Goal: Information Seeking & Learning: Learn about a topic

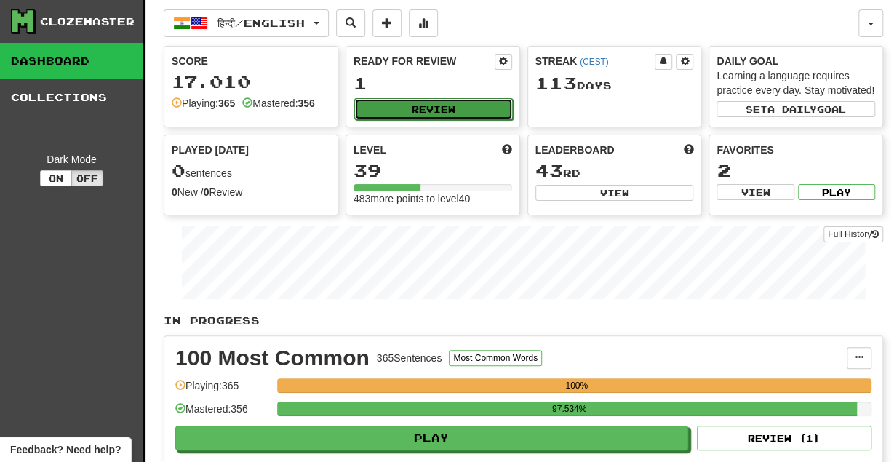
click at [452, 113] on button "Review" at bounding box center [433, 109] width 159 height 22
select select "**"
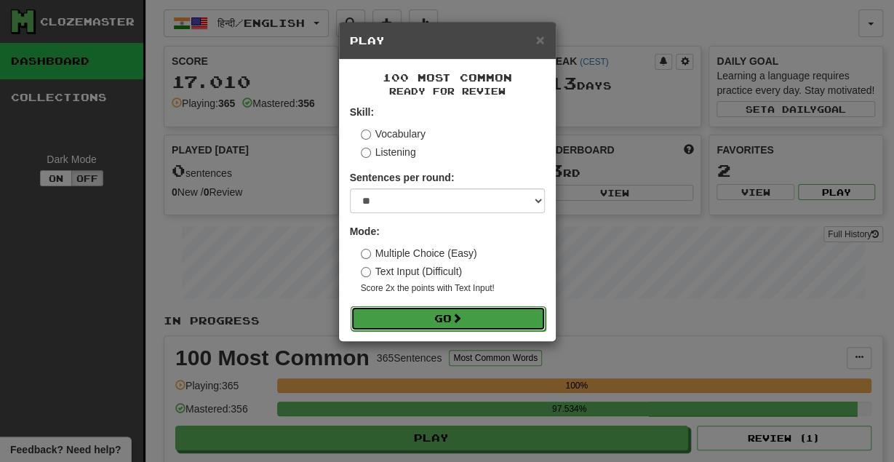
click at [437, 325] on button "Go" at bounding box center [448, 318] width 195 height 25
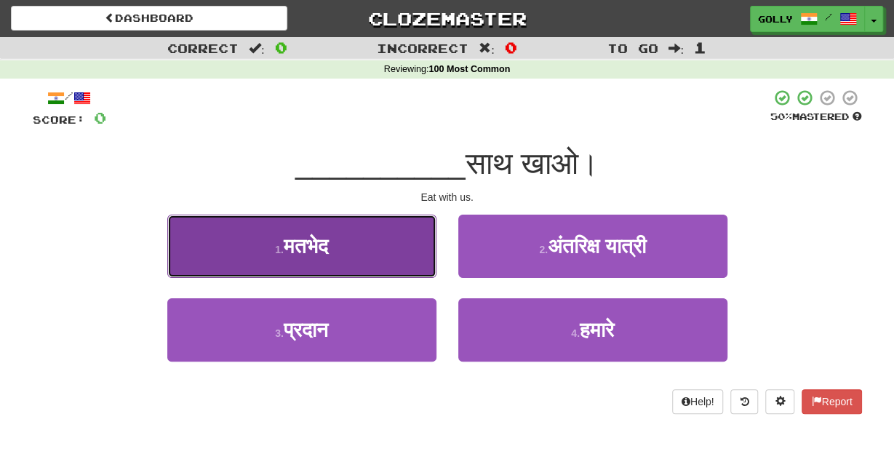
click at [328, 236] on span "मतभेद" at bounding box center [306, 246] width 44 height 23
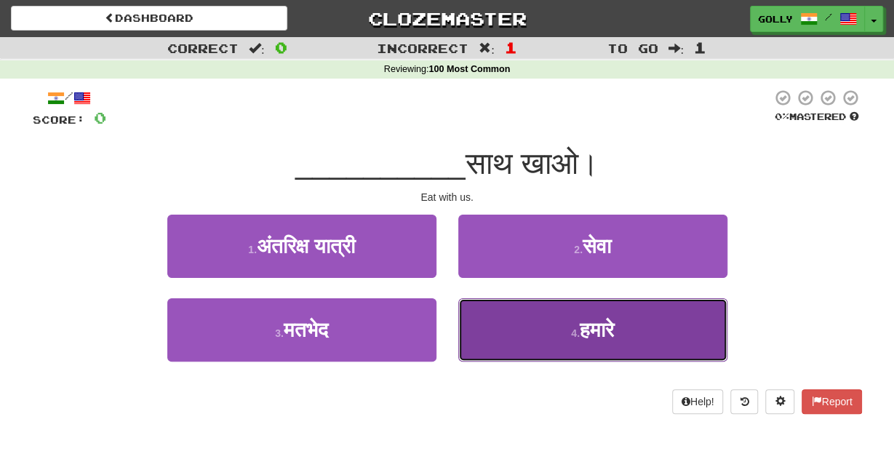
click at [561, 334] on button "4 . हमारे" at bounding box center [592, 329] width 269 height 63
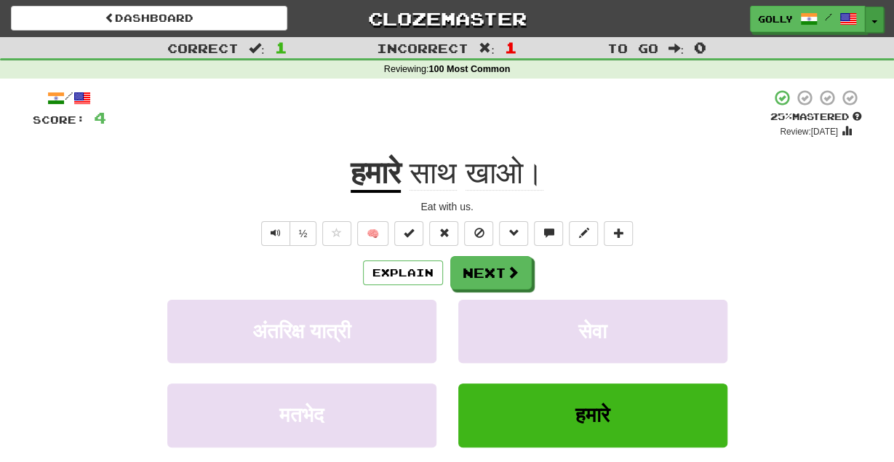
click at [882, 11] on button "Toggle Dropdown" at bounding box center [874, 20] width 19 height 26
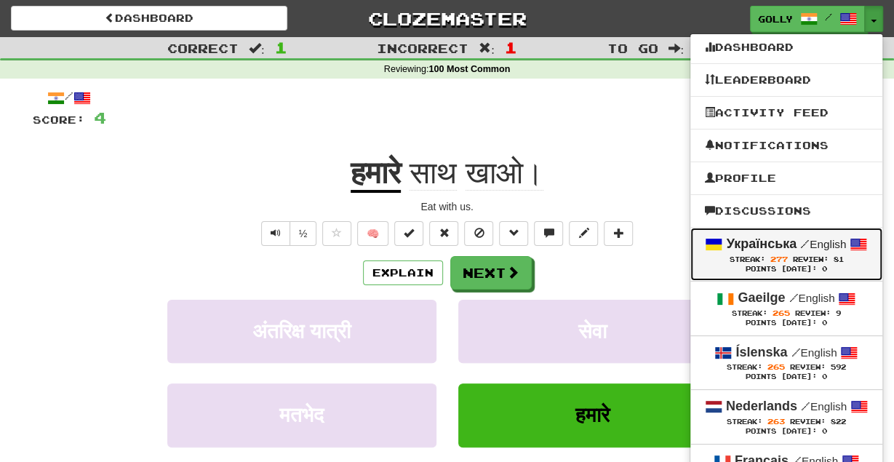
click at [755, 247] on strong "Українська" at bounding box center [761, 243] width 71 height 15
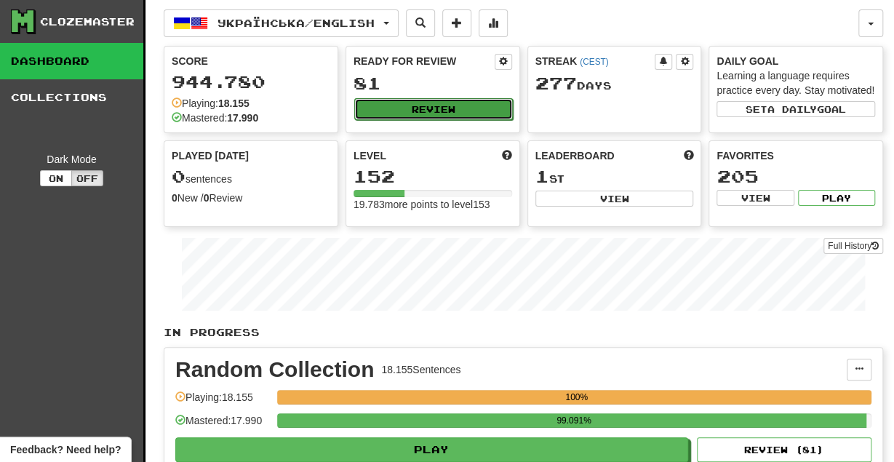
click at [452, 106] on button "Review" at bounding box center [433, 109] width 159 height 22
select select "********"
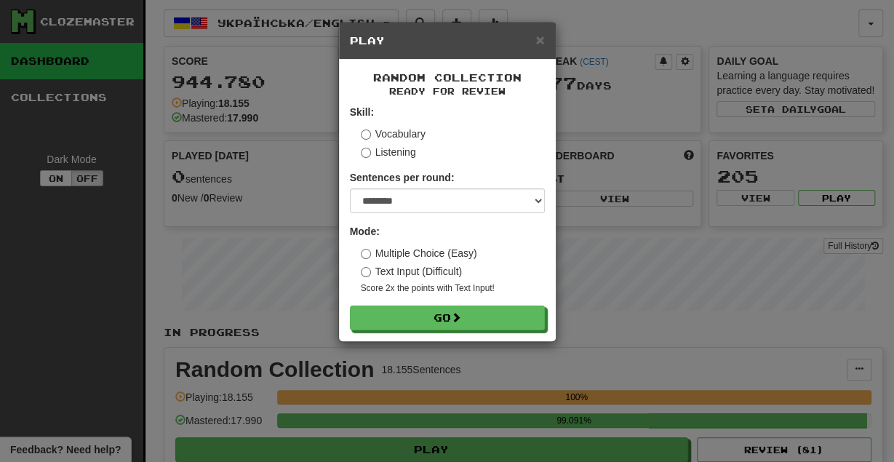
click at [423, 303] on form "Skill: Vocabulary Listening Sentences per round: * ** ** ** ** ** *** ******** …" at bounding box center [447, 218] width 195 height 226
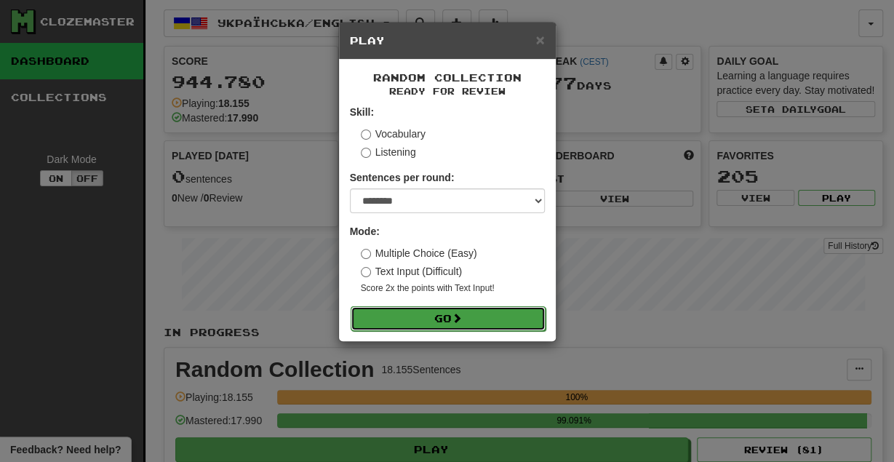
click at [421, 309] on button "Go" at bounding box center [448, 318] width 195 height 25
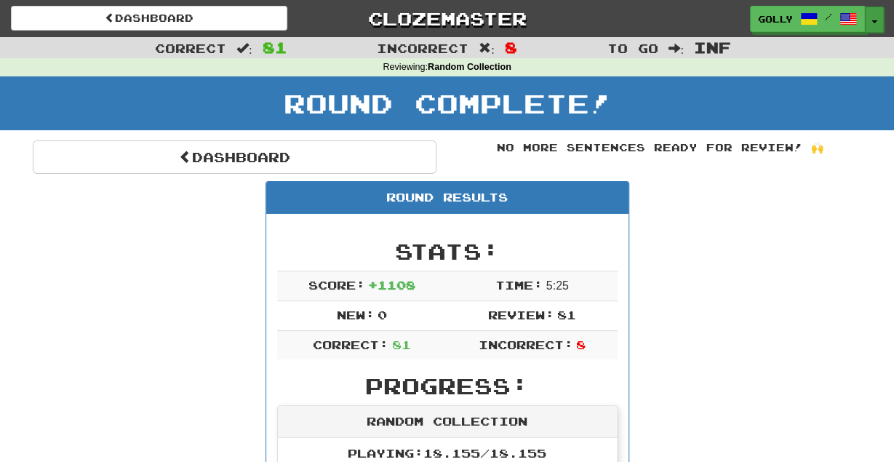
click at [869, 17] on button "Toggle Dropdown" at bounding box center [874, 20] width 19 height 26
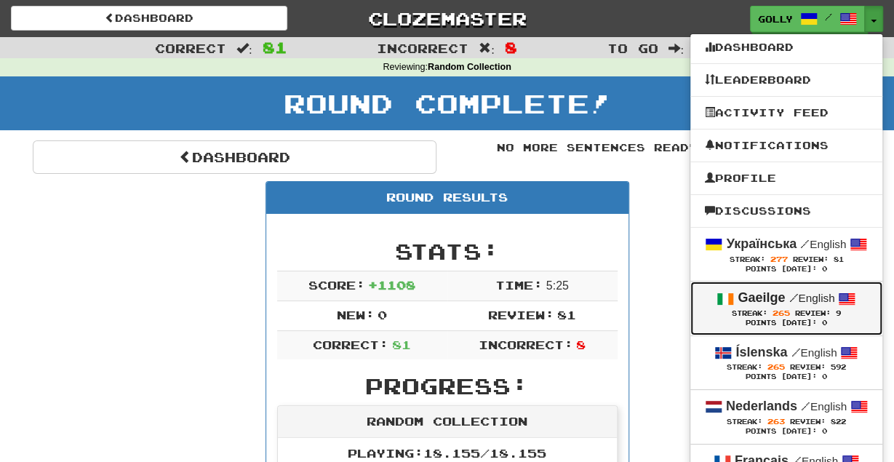
click at [747, 318] on div "Streak: 265 Review: 9" at bounding box center [786, 313] width 163 height 11
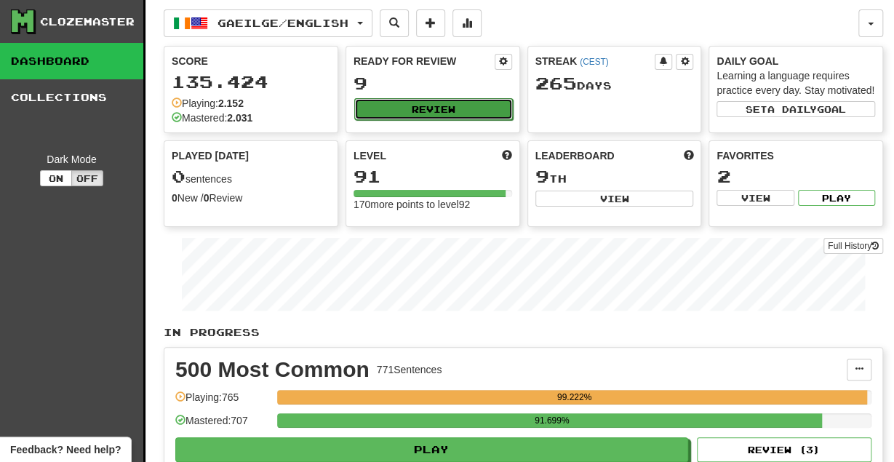
click at [419, 110] on button "Review" at bounding box center [433, 109] width 159 height 22
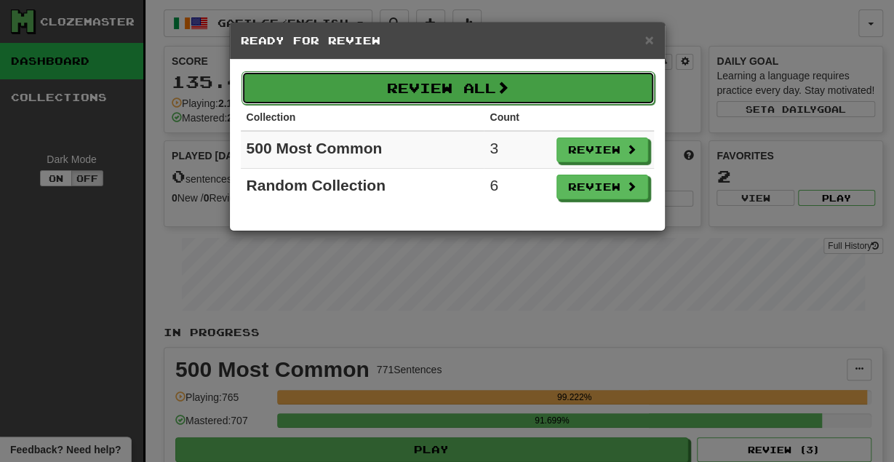
click at [428, 84] on button "Review All" at bounding box center [448, 87] width 413 height 33
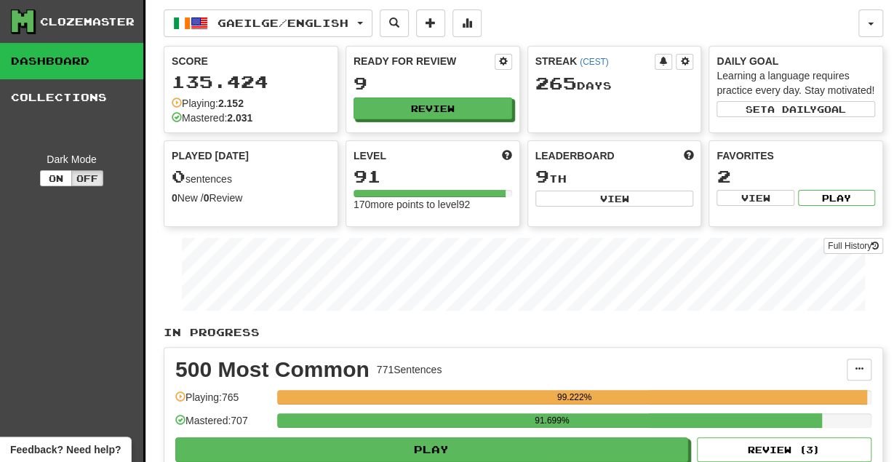
select select "********"
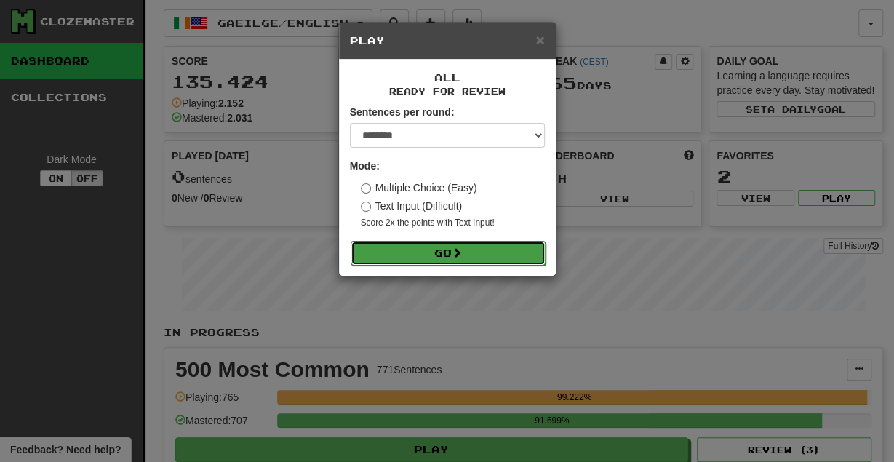
click at [402, 248] on button "Go" at bounding box center [448, 253] width 195 height 25
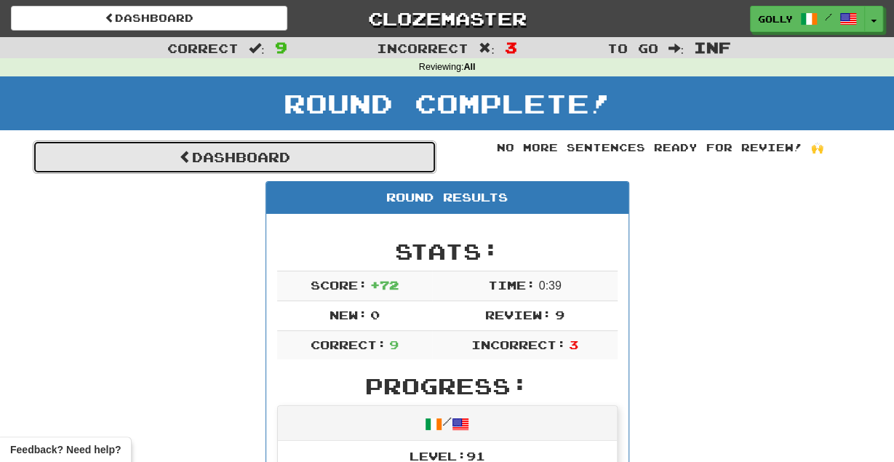
click at [334, 158] on link "Dashboard" at bounding box center [235, 156] width 404 height 33
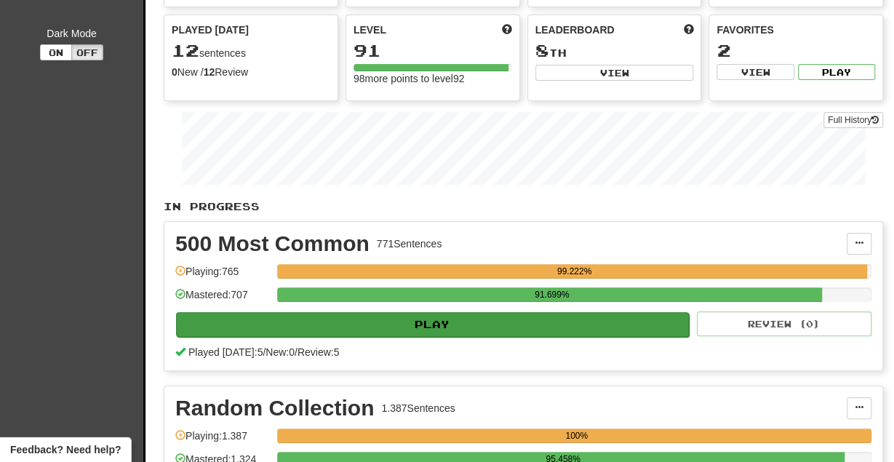
scroll to position [222, 0]
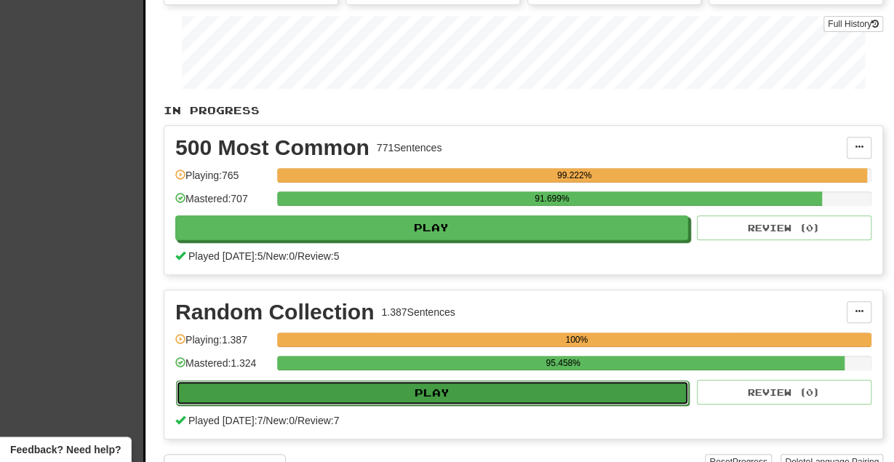
click at [389, 391] on button "Play" at bounding box center [432, 392] width 513 height 25
select select "********"
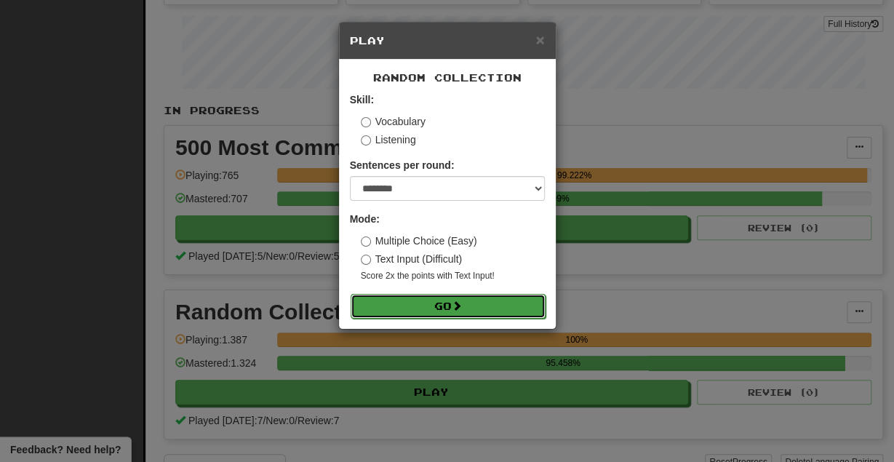
click at [440, 295] on button "Go" at bounding box center [448, 306] width 195 height 25
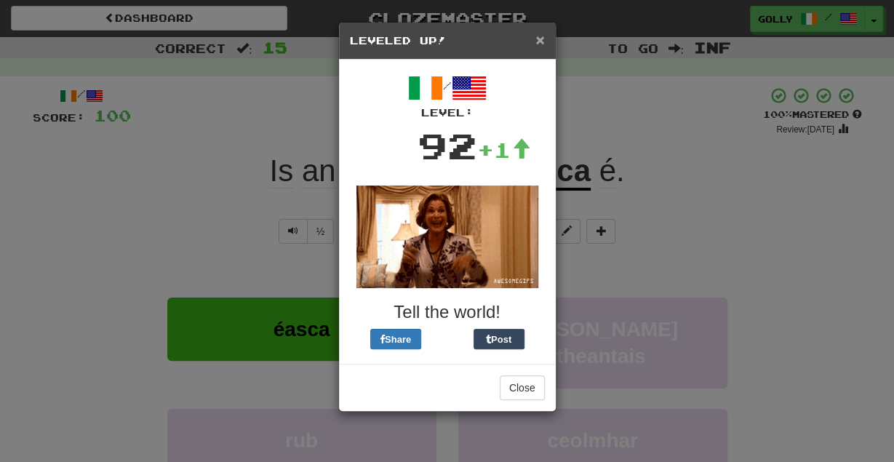
click at [544, 39] on span "×" at bounding box center [539, 39] width 9 height 17
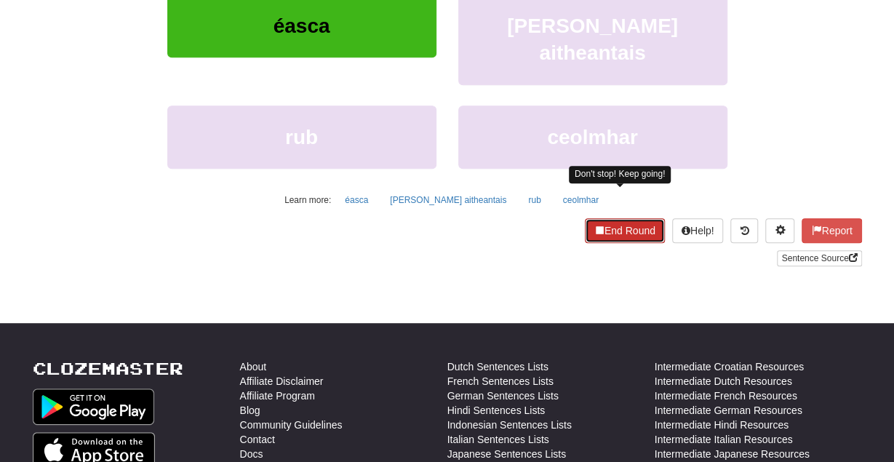
click at [606, 218] on button "End Round" at bounding box center [625, 230] width 80 height 25
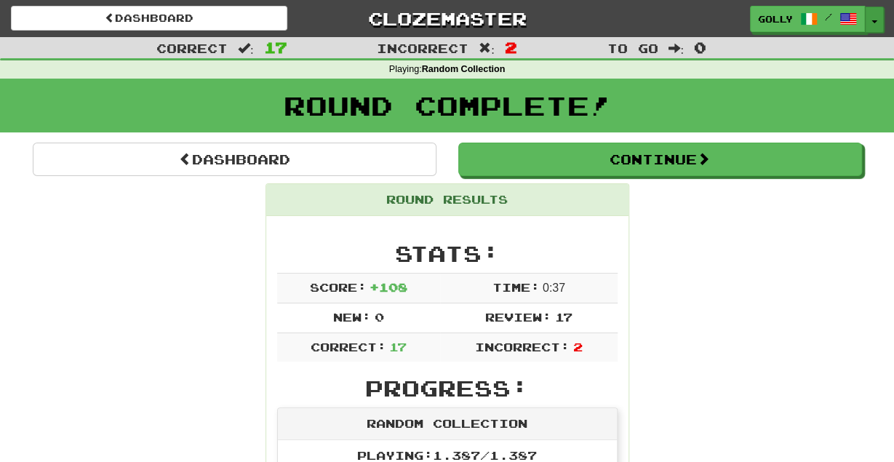
click at [875, 19] on button "Toggle Dropdown" at bounding box center [874, 20] width 19 height 26
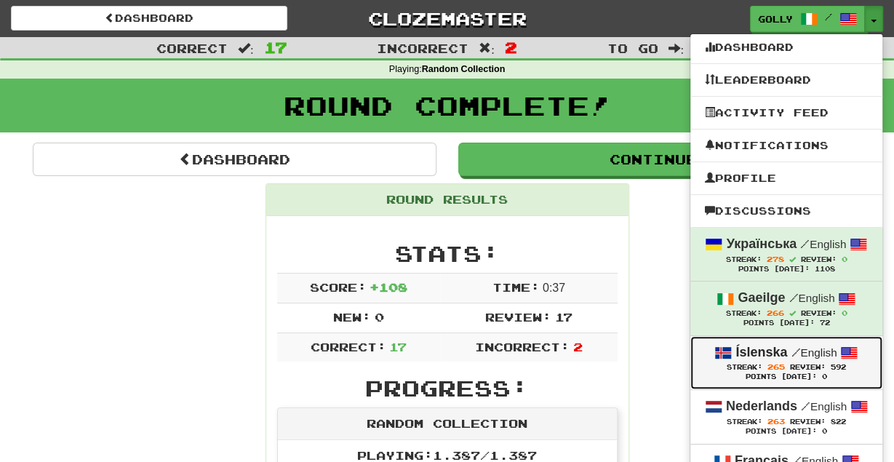
click at [756, 368] on span "Streak:" at bounding box center [745, 367] width 36 height 8
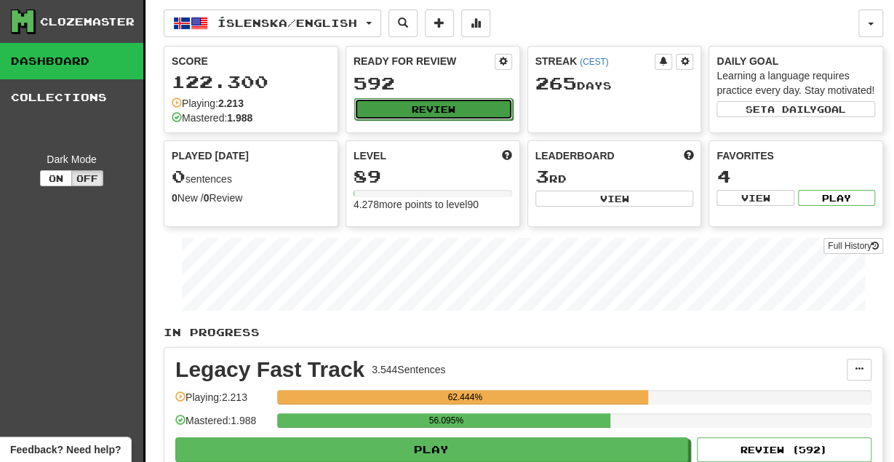
click at [426, 105] on button "Review" at bounding box center [433, 109] width 159 height 22
select select "********"
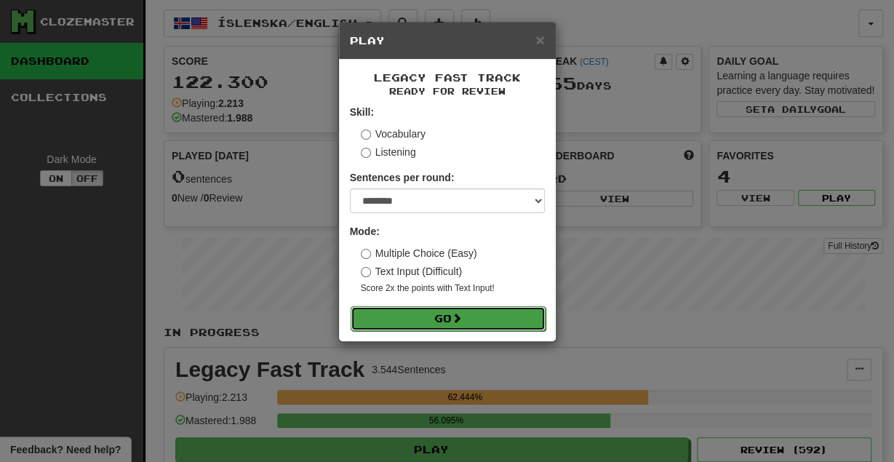
click at [415, 309] on button "Go" at bounding box center [448, 318] width 195 height 25
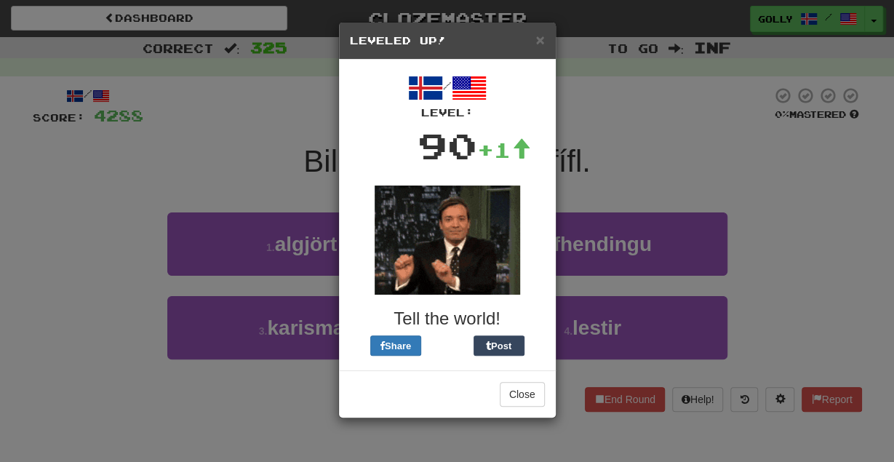
click at [546, 43] on div "× Leveled Up!" at bounding box center [447, 41] width 217 height 37
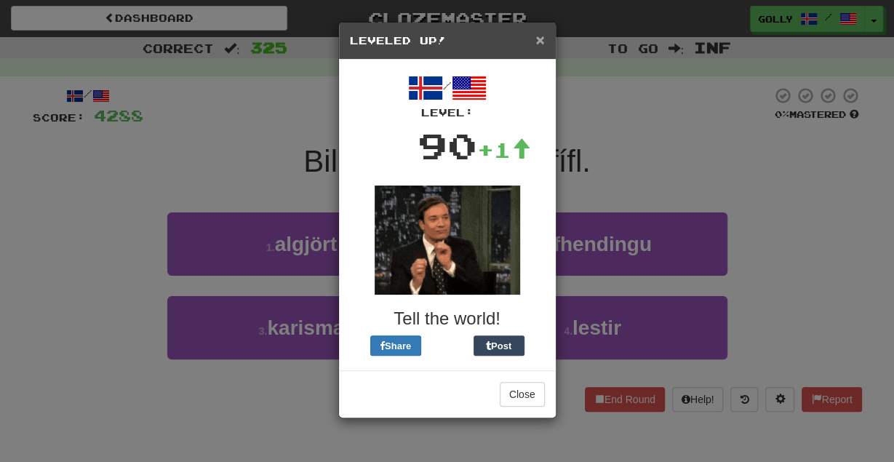
click at [542, 37] on span "×" at bounding box center [539, 39] width 9 height 17
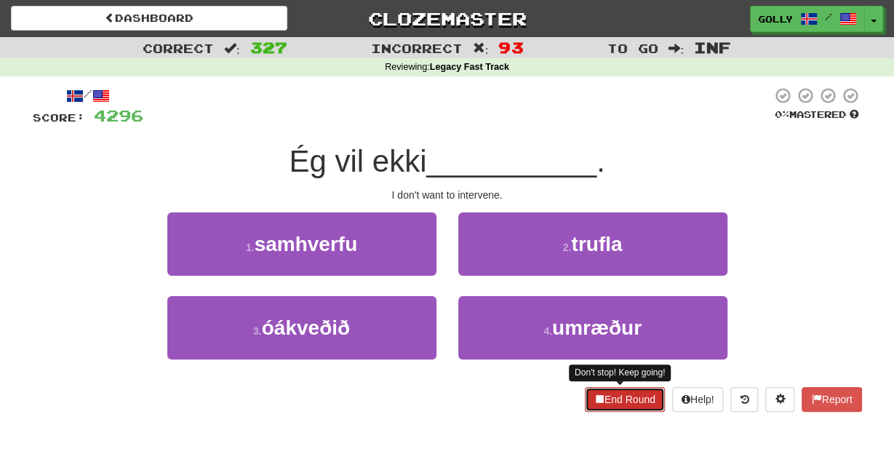
click at [625, 405] on button "End Round" at bounding box center [625, 399] width 80 height 25
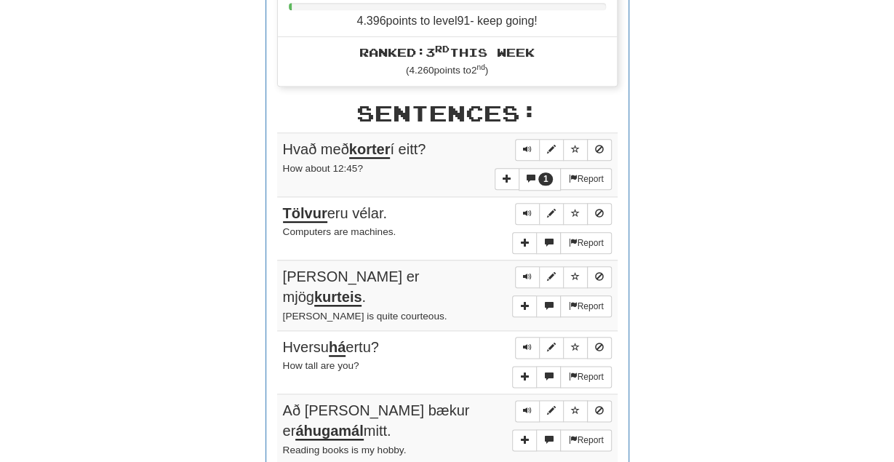
scroll to position [650, 0]
click at [541, 172] on span "1" at bounding box center [545, 178] width 15 height 13
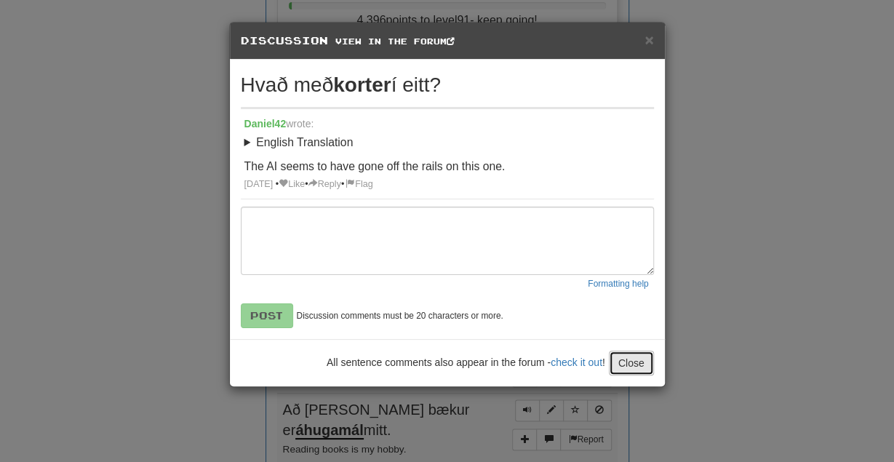
click at [638, 368] on button "Close" at bounding box center [631, 363] width 45 height 25
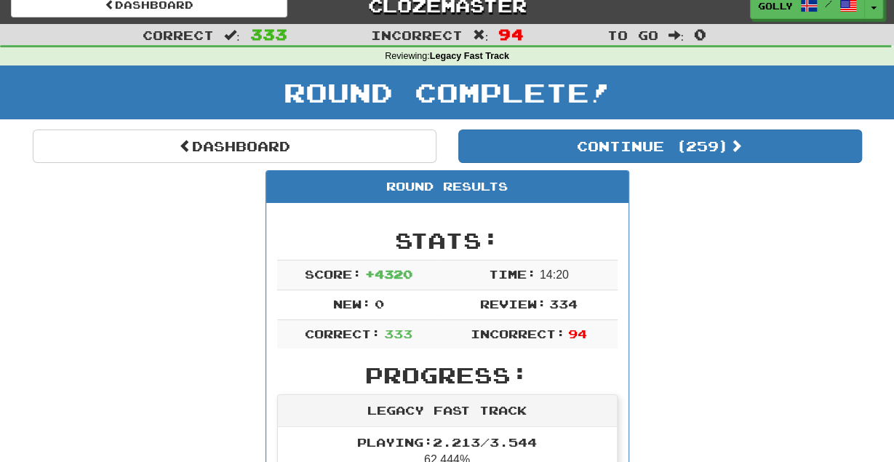
scroll to position [0, 0]
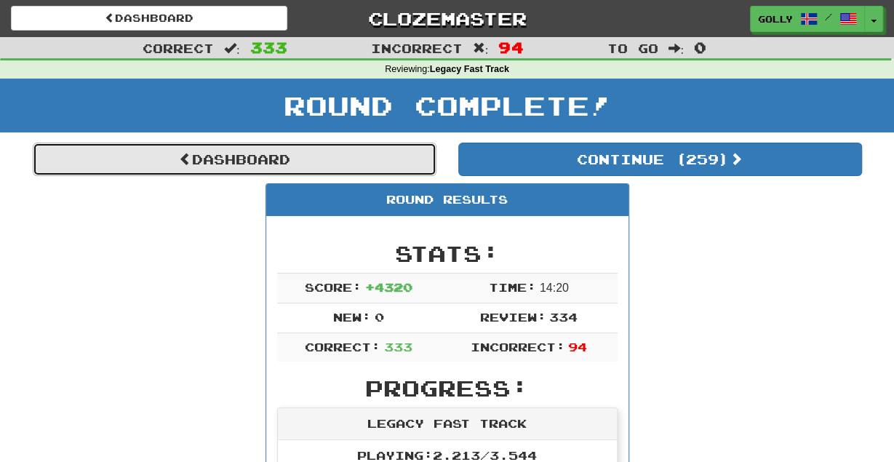
click at [257, 153] on link "Dashboard" at bounding box center [235, 159] width 404 height 33
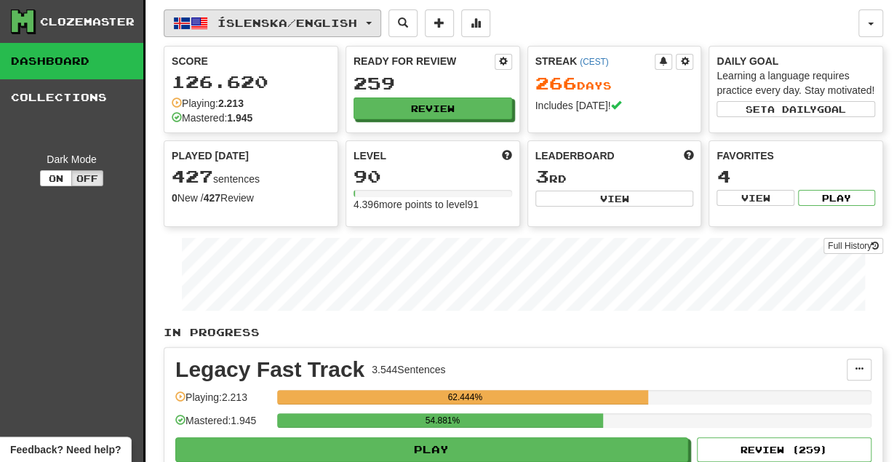
click at [372, 22] on span "button" at bounding box center [369, 23] width 6 height 3
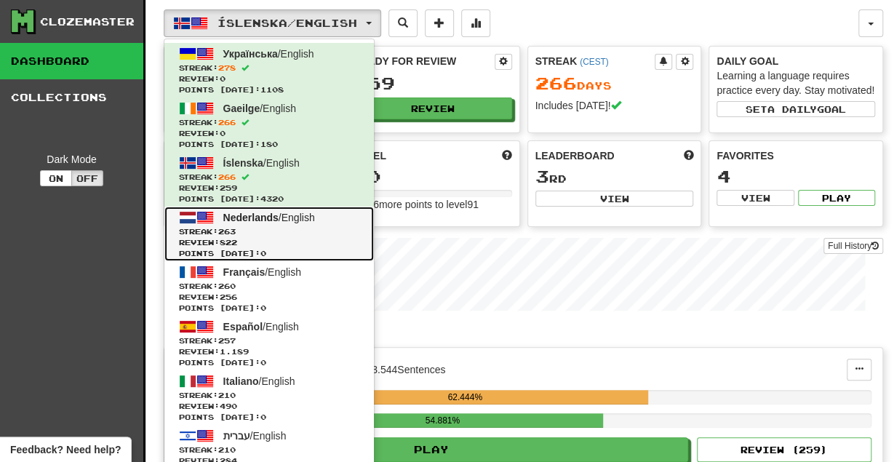
click at [279, 235] on span "Streak: 263" at bounding box center [269, 231] width 180 height 11
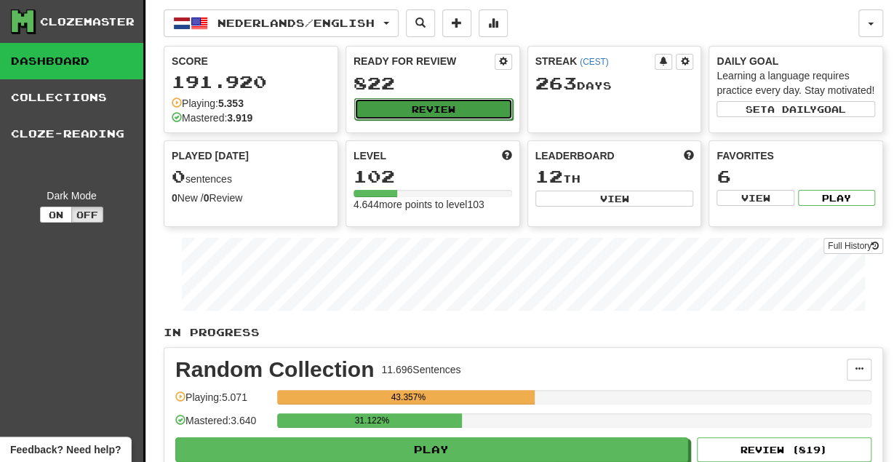
click at [455, 108] on button "Review" at bounding box center [433, 109] width 159 height 22
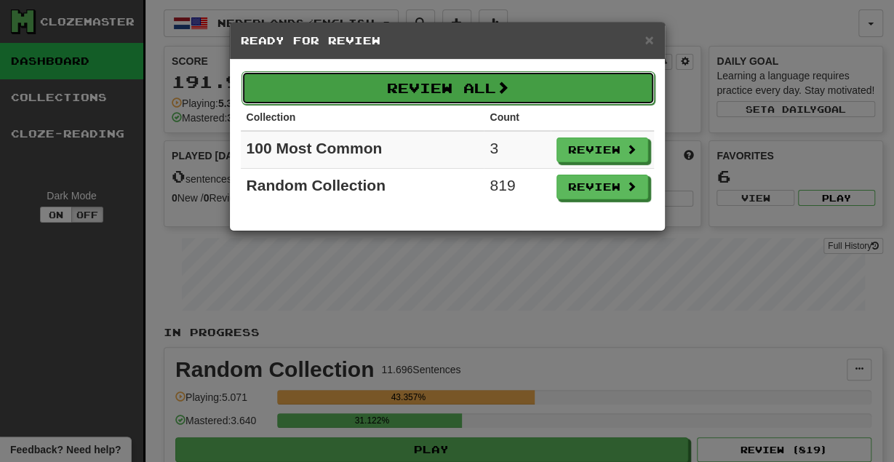
click at [441, 84] on button "Review All" at bounding box center [448, 87] width 413 height 33
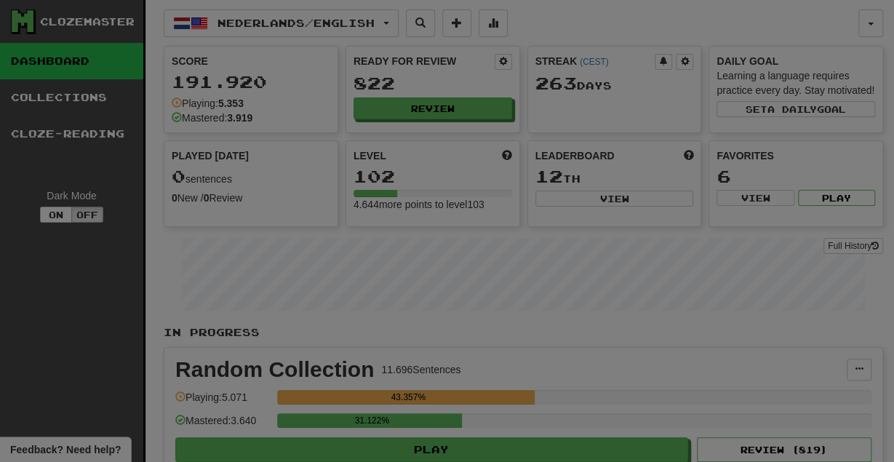
select select "********"
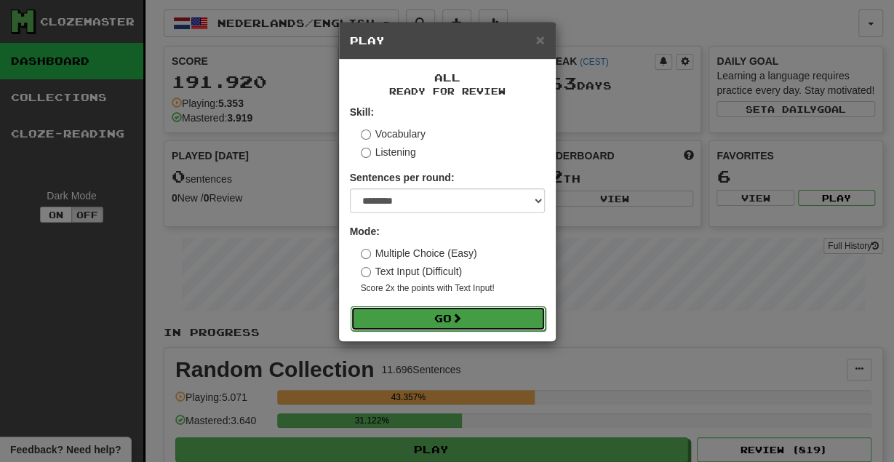
click at [412, 319] on button "Go" at bounding box center [448, 318] width 195 height 25
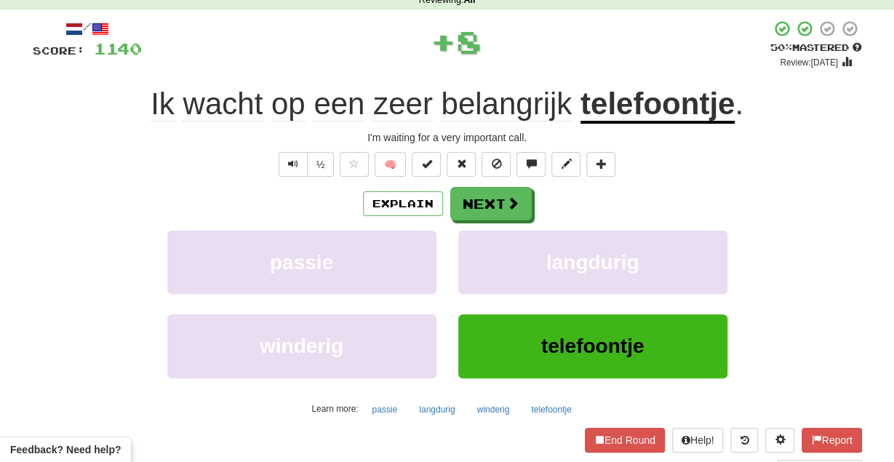
scroll to position [67, 0]
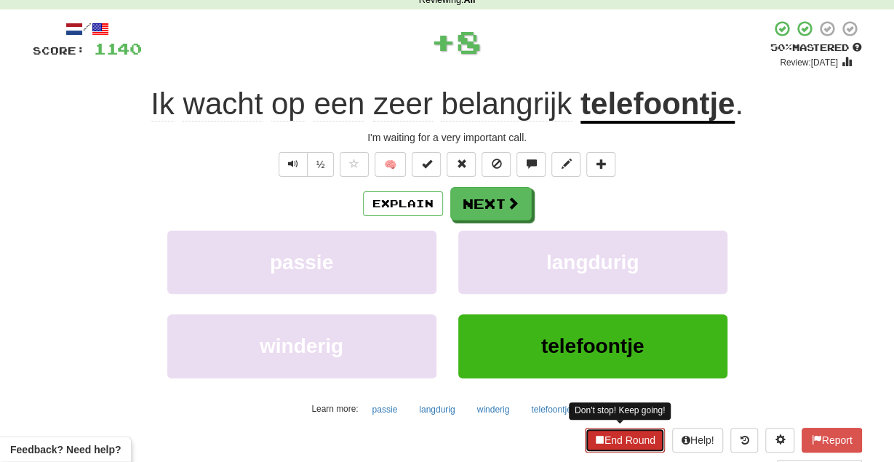
click at [613, 436] on button "End Round" at bounding box center [625, 440] width 80 height 25
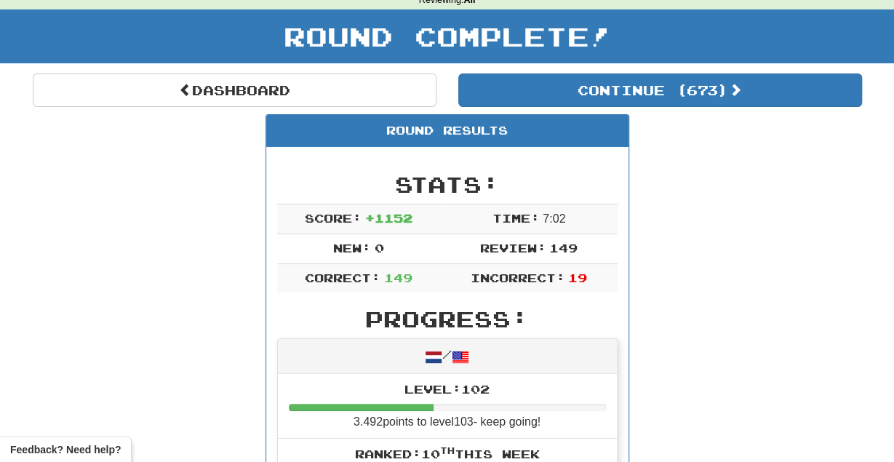
scroll to position [0, 0]
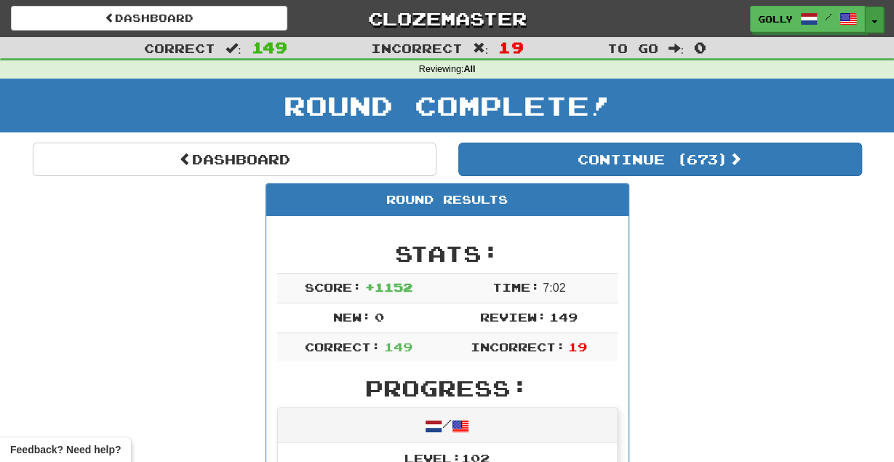
click at [869, 18] on button "Toggle Dropdown" at bounding box center [874, 20] width 19 height 26
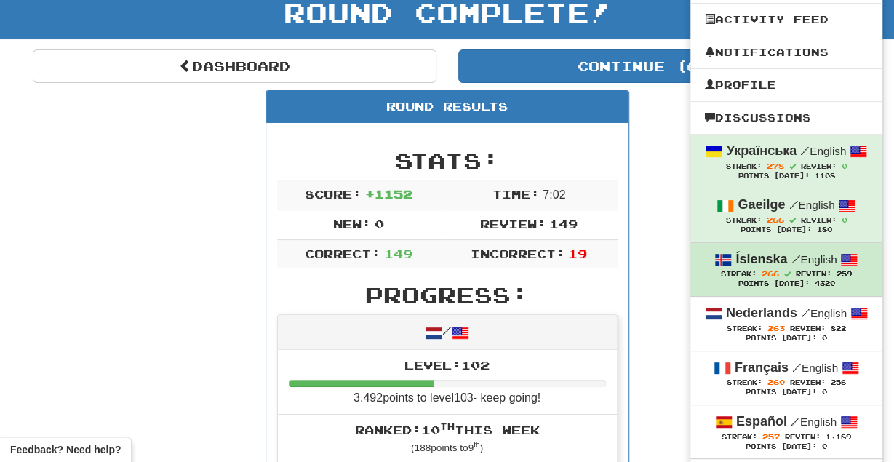
scroll to position [95, 0]
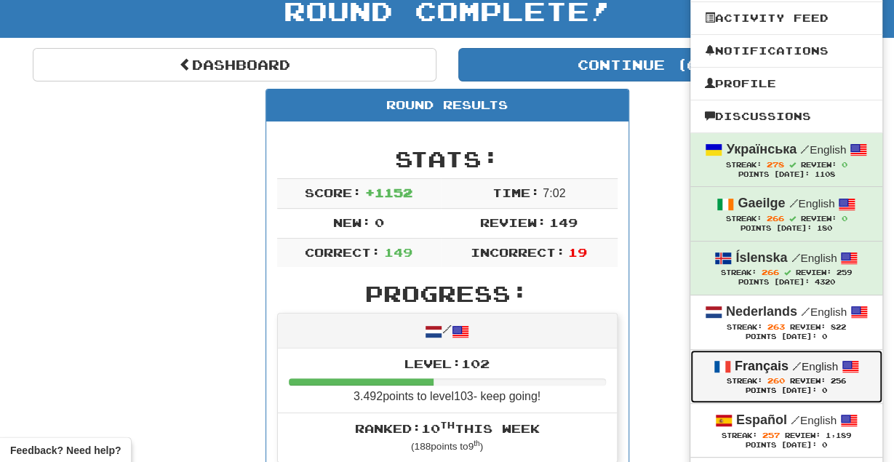
click at [750, 375] on div "Streak: 260 Review: 256" at bounding box center [786, 380] width 163 height 11
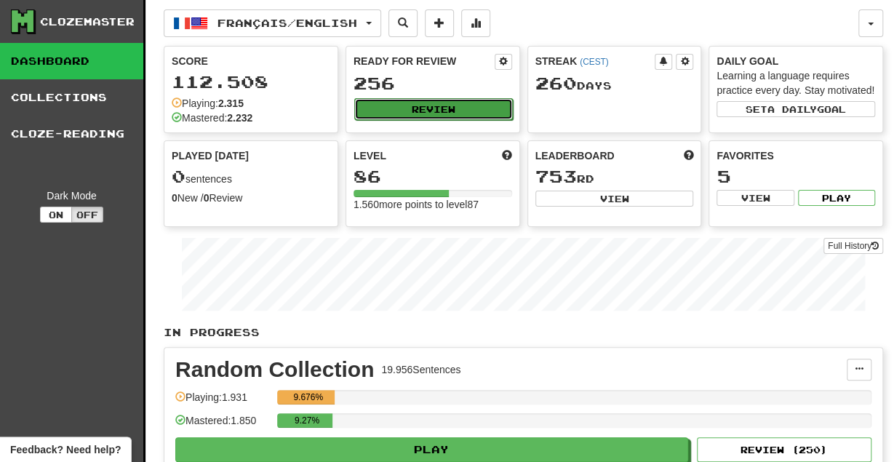
click at [449, 103] on button "Review" at bounding box center [433, 109] width 159 height 22
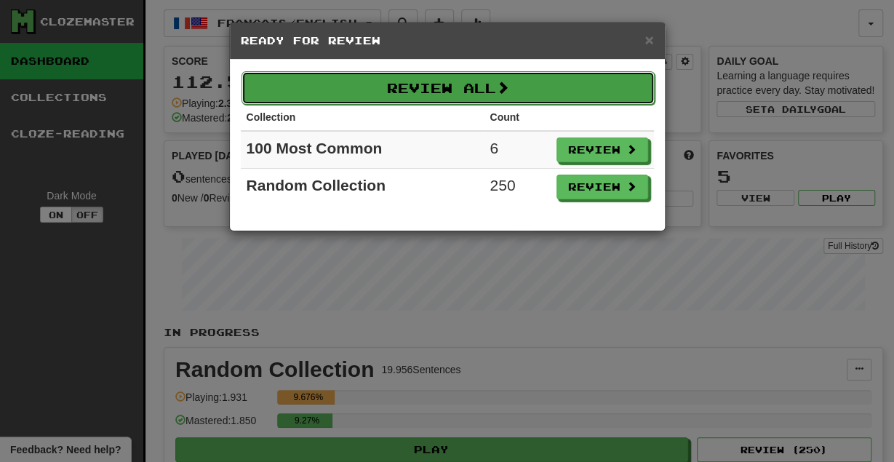
click at [431, 89] on button "Review All" at bounding box center [448, 87] width 413 height 33
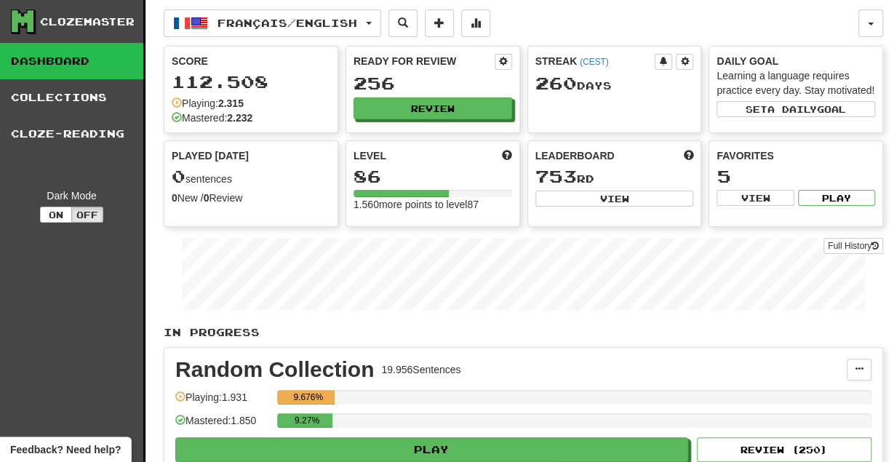
select select "********"
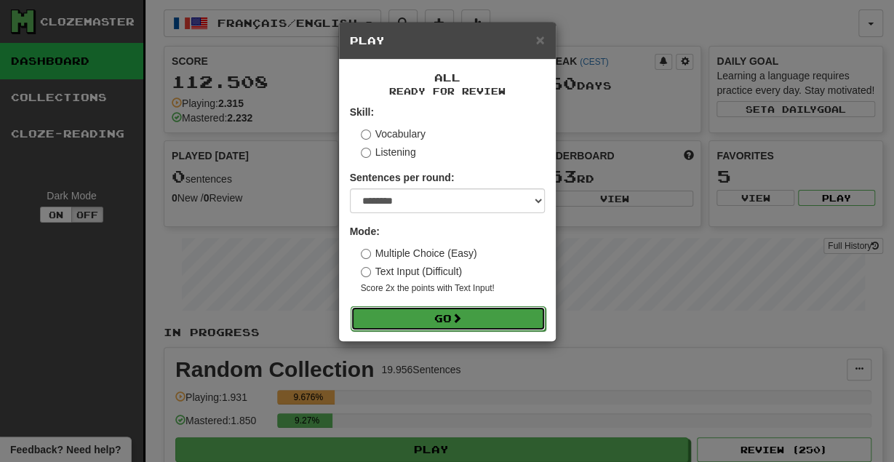
click at [415, 322] on button "Go" at bounding box center [448, 318] width 195 height 25
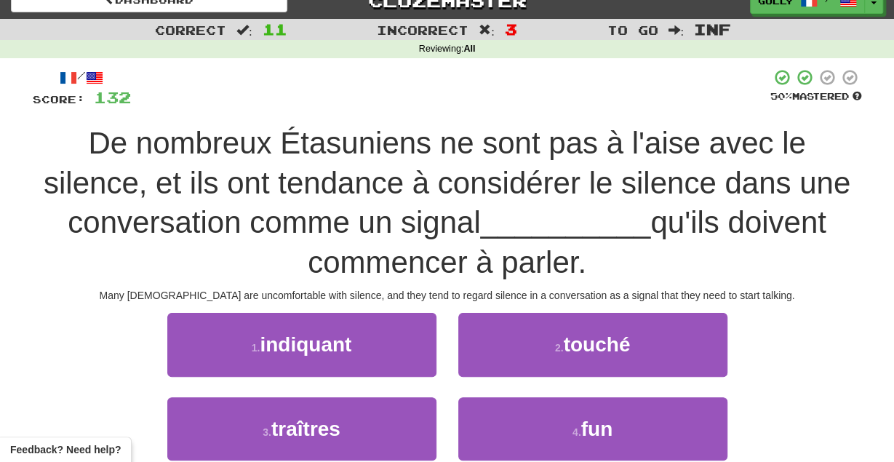
scroll to position [19, 0]
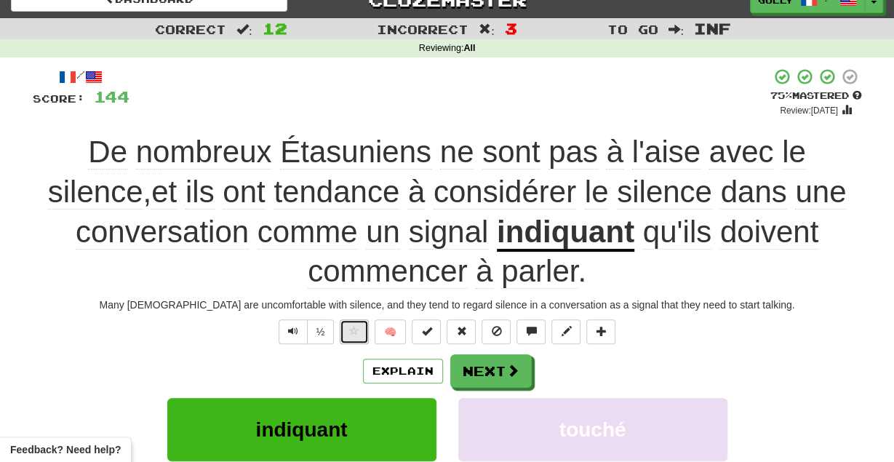
click at [356, 334] on span at bounding box center [354, 331] width 10 height 10
click at [476, 372] on button "Next" at bounding box center [491, 371] width 81 height 33
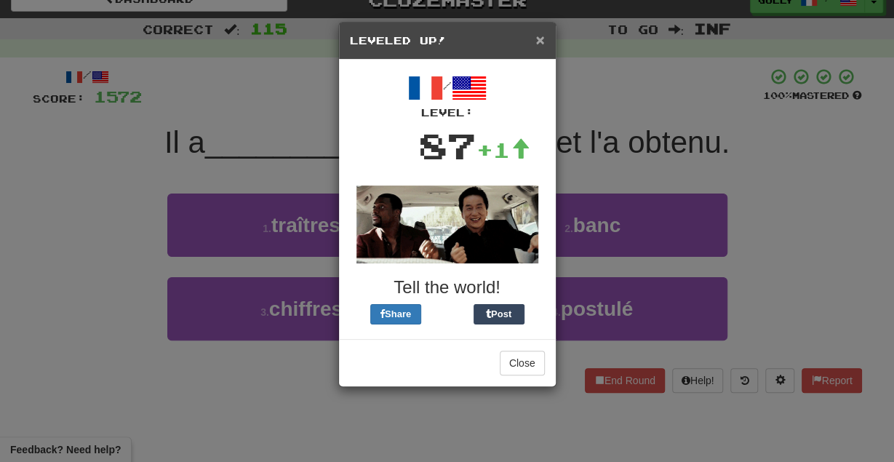
click at [542, 37] on span "×" at bounding box center [539, 39] width 9 height 17
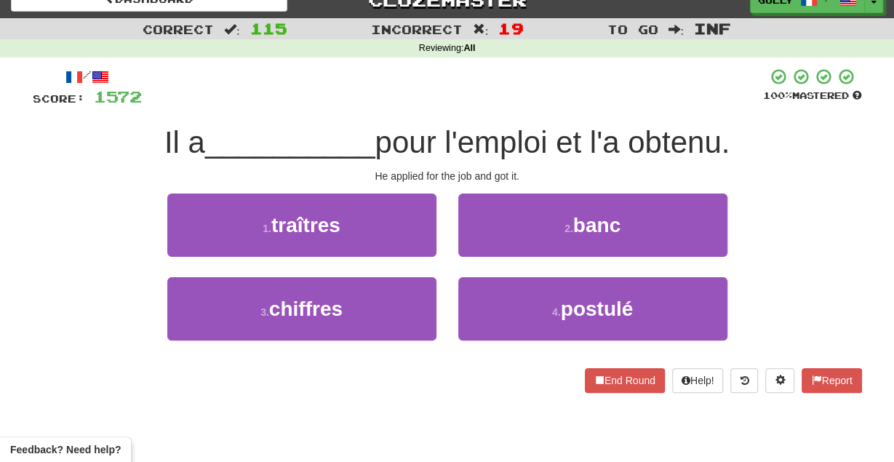
scroll to position [0, 0]
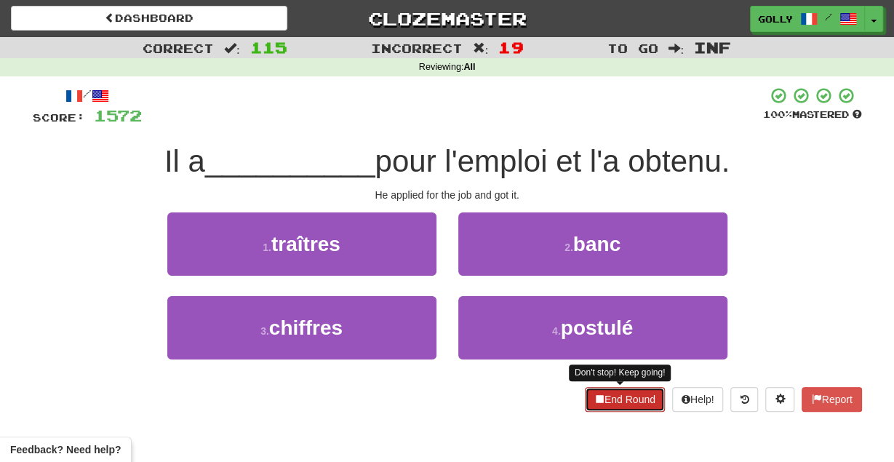
click at [606, 398] on button "End Round" at bounding box center [625, 399] width 80 height 25
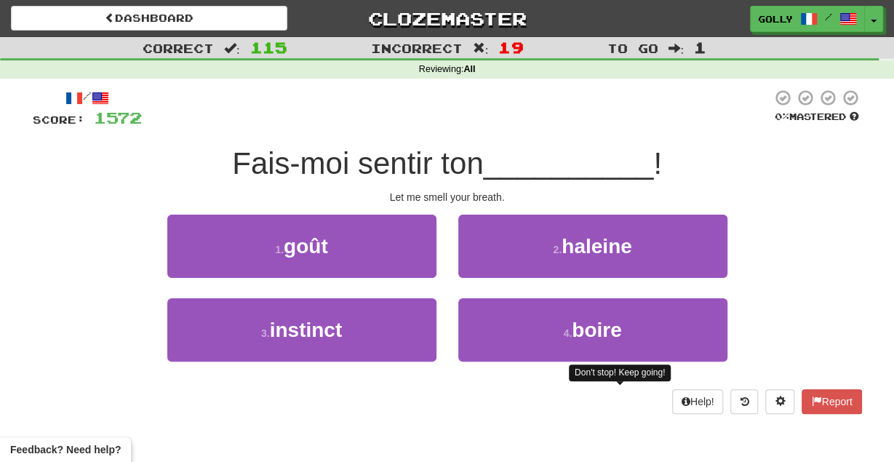
click at [805, 216] on div "1 . goût 2 . haleine" at bounding box center [447, 257] width 873 height 84
click at [870, 14] on button "Toggle Dropdown" at bounding box center [874, 20] width 19 height 26
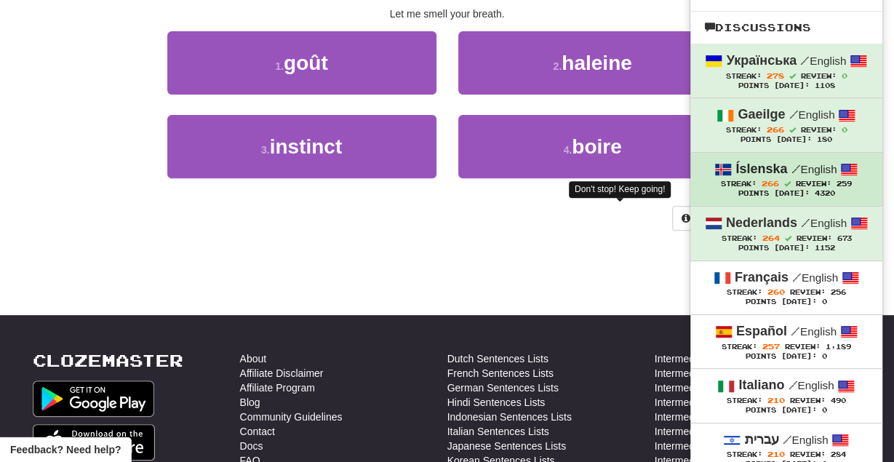
scroll to position [183, 0]
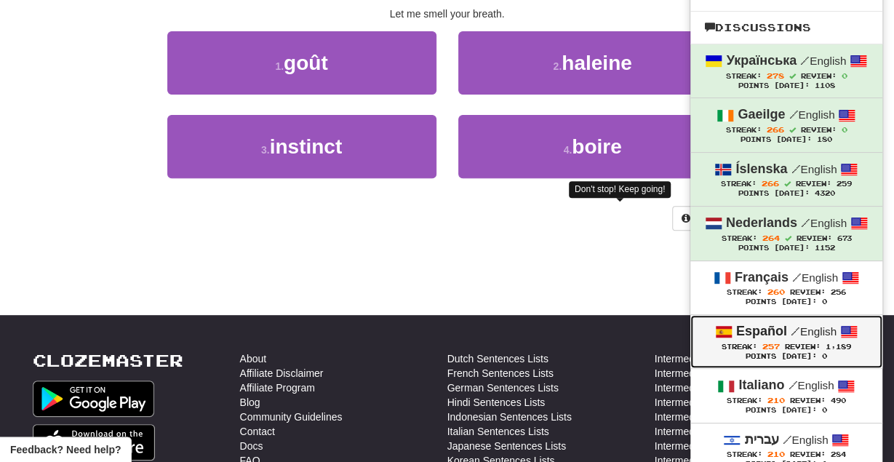
click at [770, 326] on strong "Español" at bounding box center [761, 331] width 51 height 15
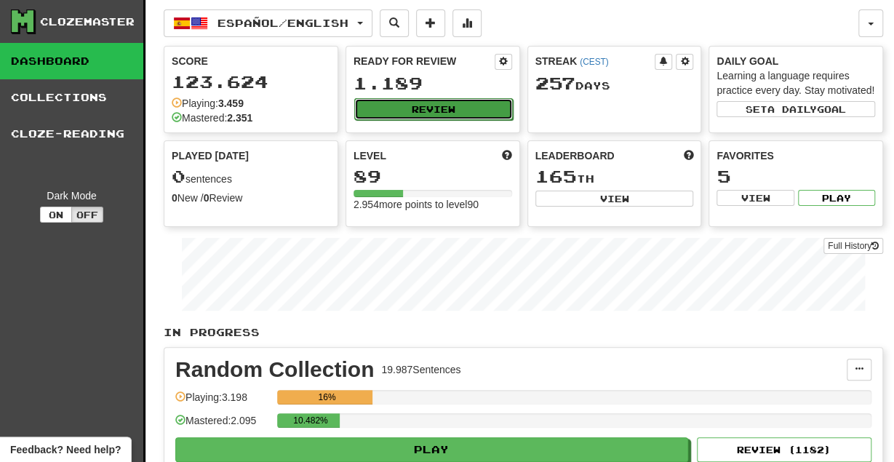
click at [460, 114] on button "Review" at bounding box center [433, 109] width 159 height 22
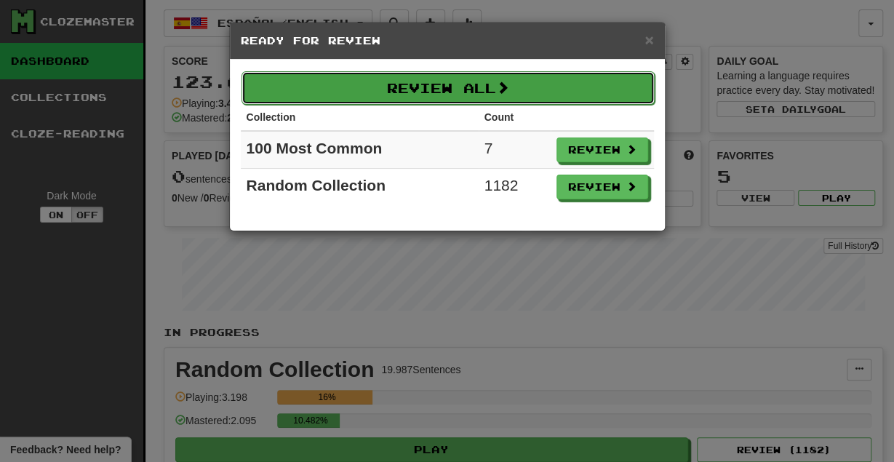
click at [466, 77] on button "Review All" at bounding box center [448, 87] width 413 height 33
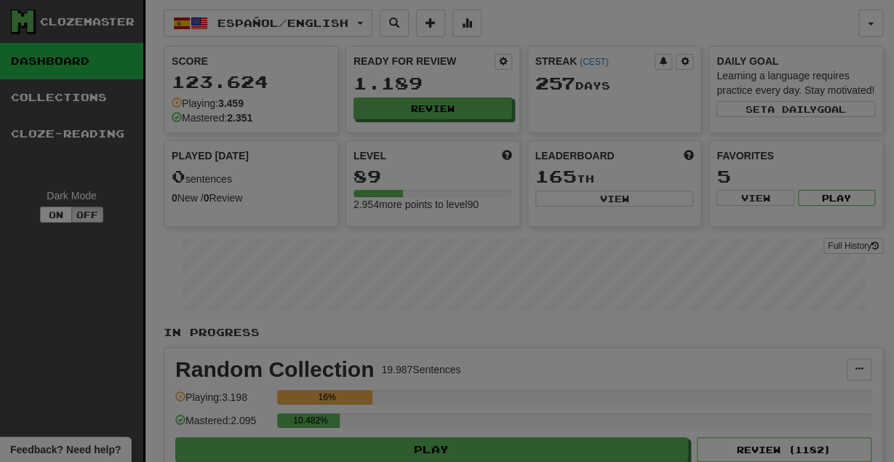
select select "********"
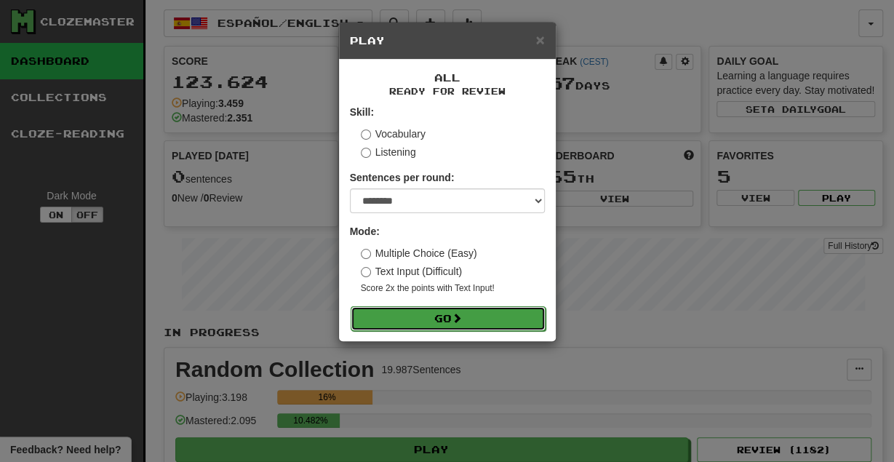
click at [402, 314] on button "Go" at bounding box center [448, 318] width 195 height 25
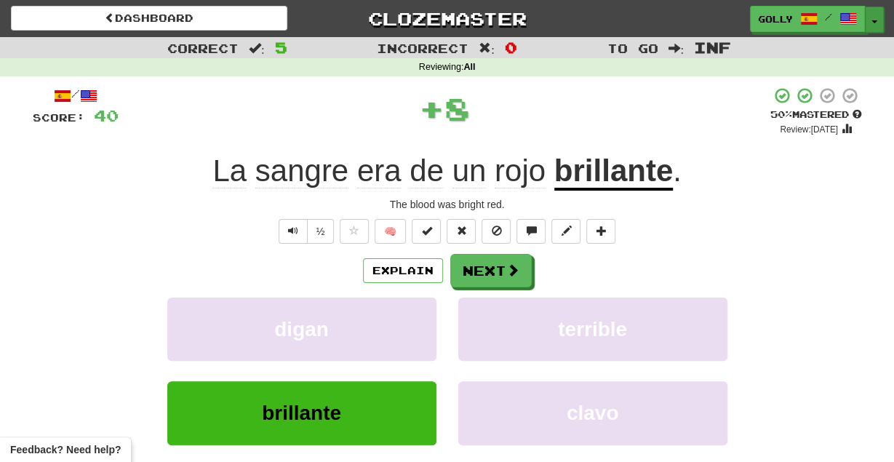
click at [872, 18] on button "Toggle Dropdown" at bounding box center [874, 20] width 19 height 26
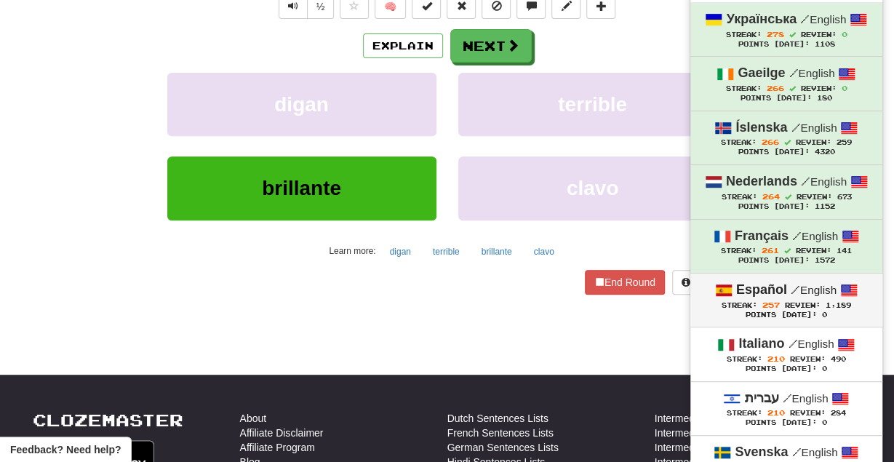
scroll to position [226, 0]
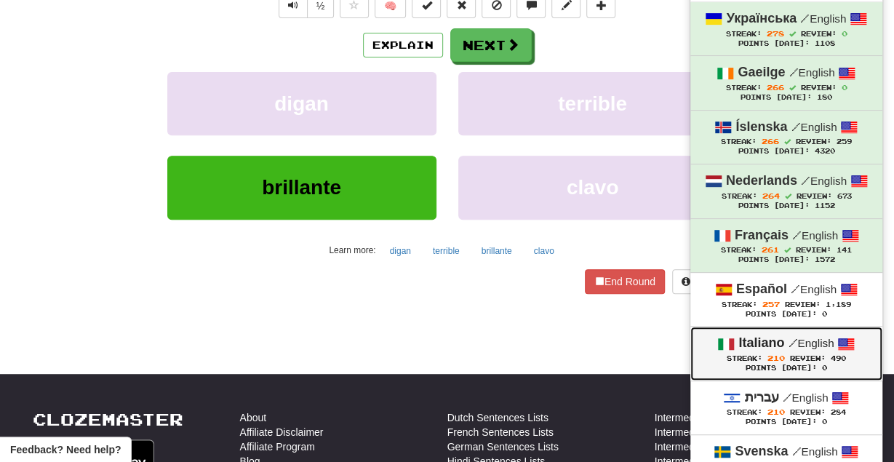
click at [762, 353] on div "Streak: 210 Review: 490" at bounding box center [786, 358] width 163 height 11
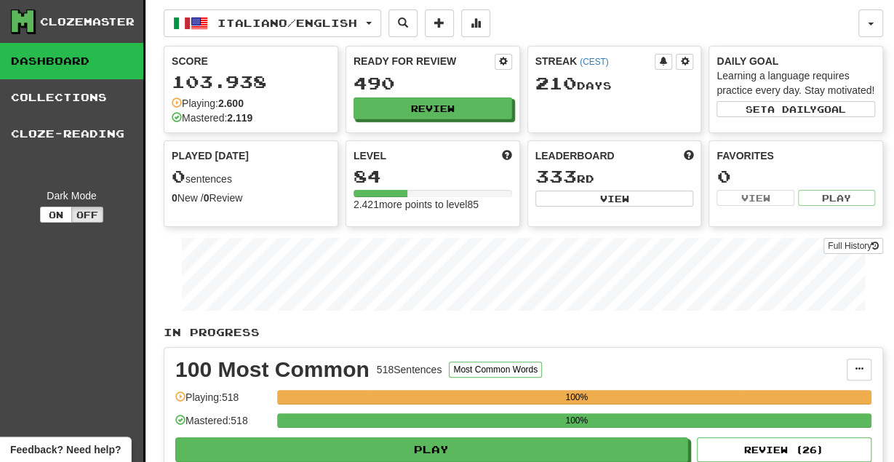
click at [444, 94] on div "Ready for Review 490 Review" at bounding box center [432, 87] width 173 height 80
click at [439, 116] on button "Review" at bounding box center [433, 109] width 159 height 22
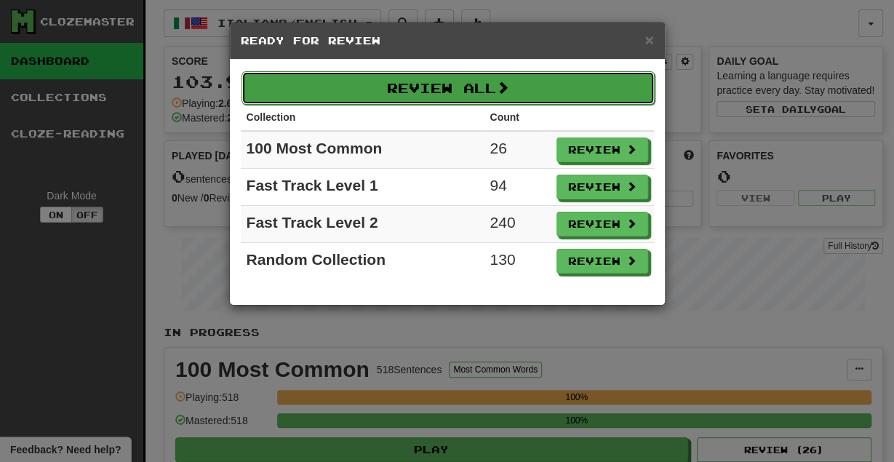
click at [450, 84] on button "Review All" at bounding box center [448, 87] width 413 height 33
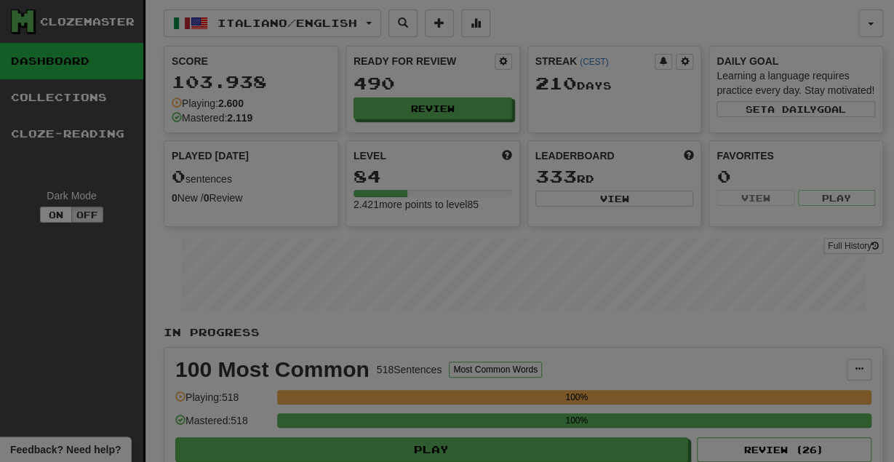
select select "********"
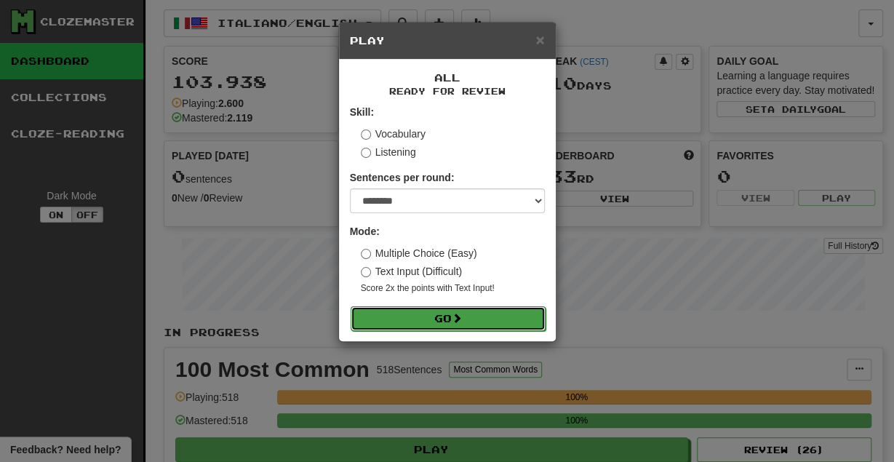
click at [379, 322] on button "Go" at bounding box center [448, 318] width 195 height 25
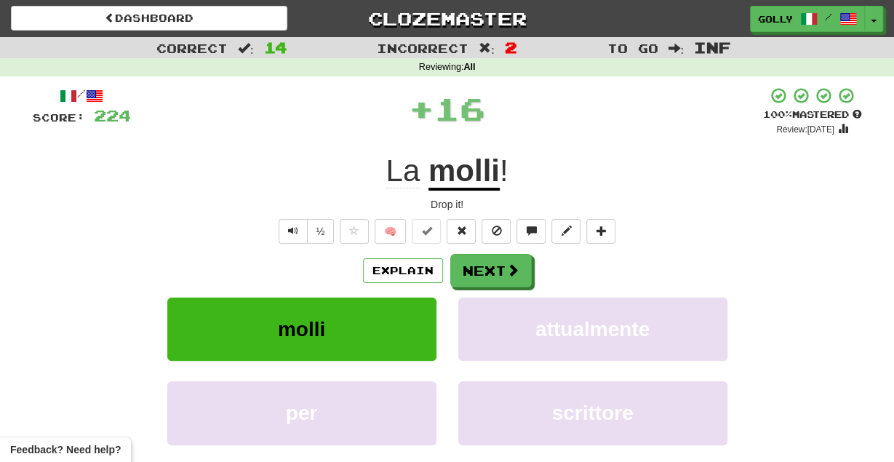
click at [471, 169] on u "molli" at bounding box center [463, 171] width 71 height 37
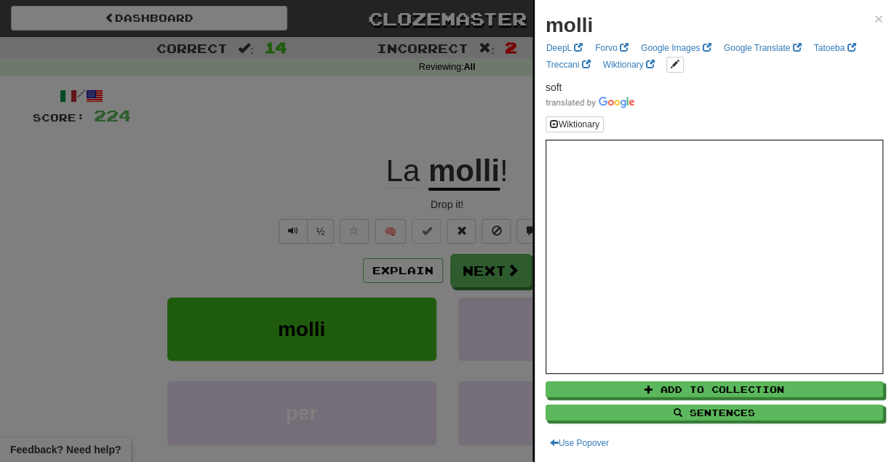
click at [465, 111] on div at bounding box center [447, 231] width 894 height 462
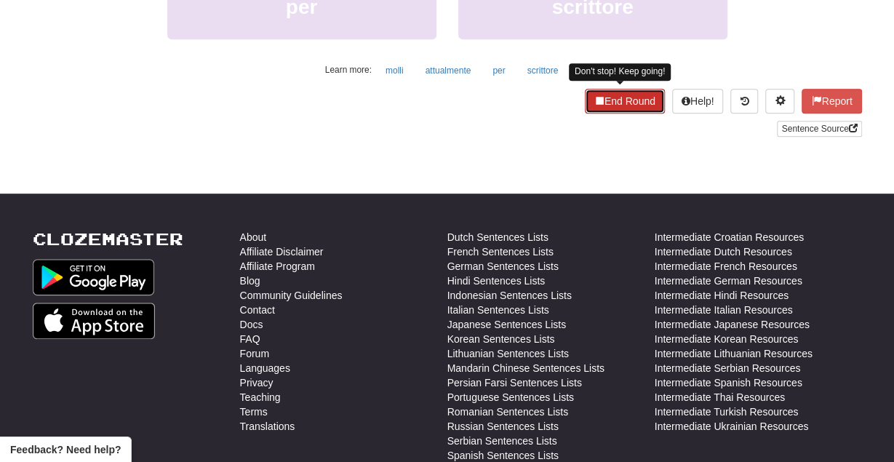
click at [603, 99] on button "End Round" at bounding box center [625, 101] width 80 height 25
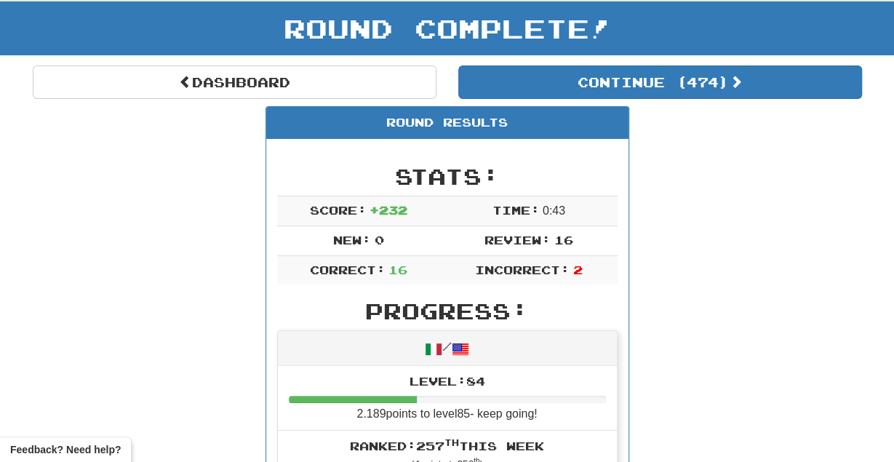
scroll to position [67, 0]
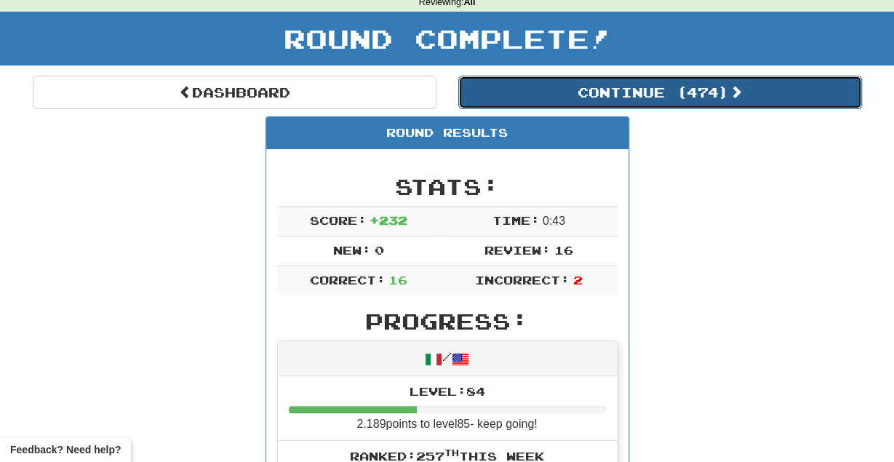
click at [711, 92] on button "Continue ( 474 )" at bounding box center [660, 92] width 404 height 33
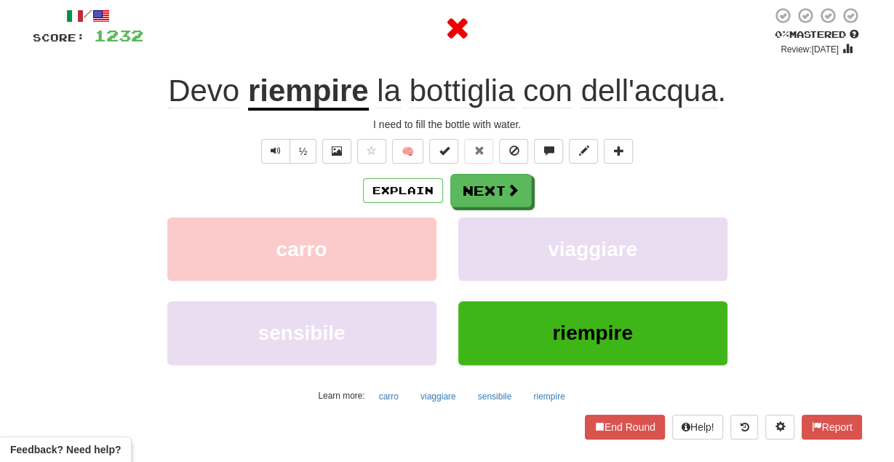
scroll to position [81, 0]
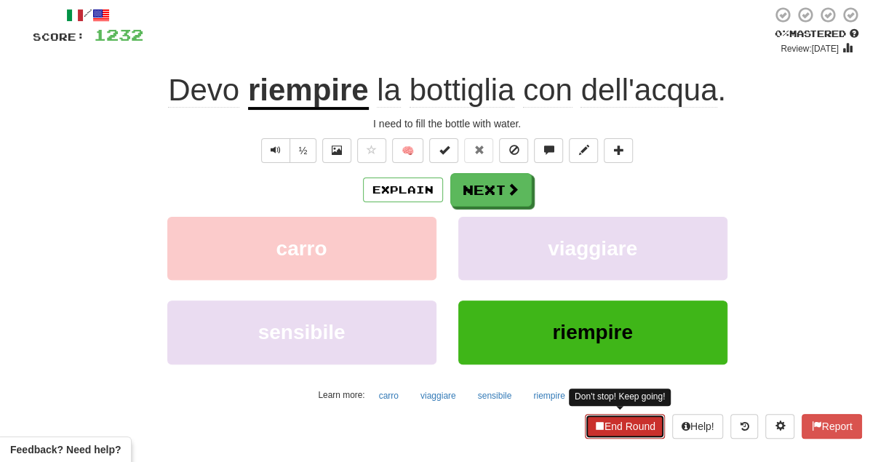
click at [609, 419] on button "End Round" at bounding box center [625, 426] width 80 height 25
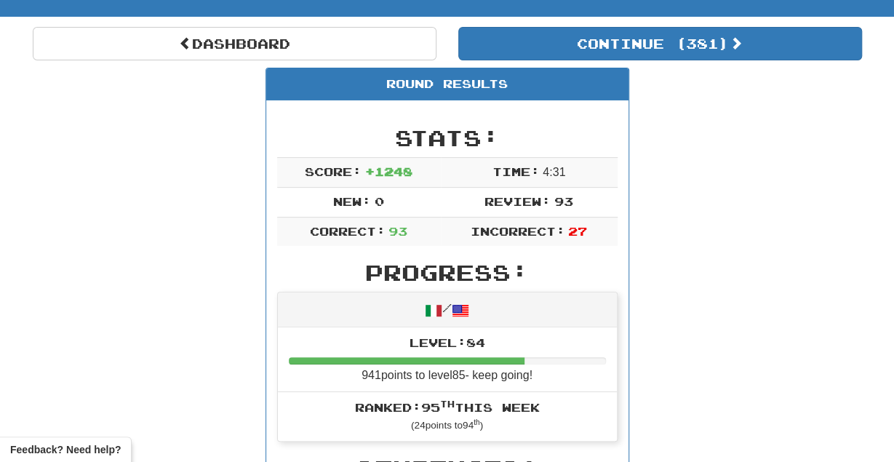
scroll to position [117, 0]
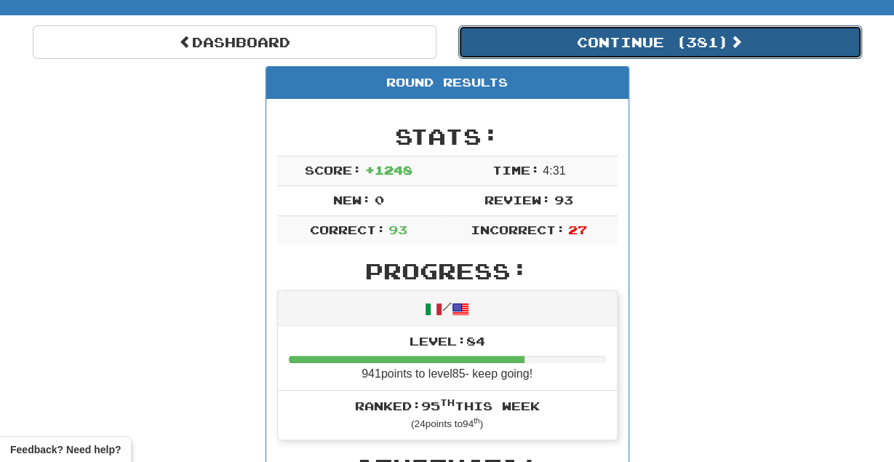
click at [716, 39] on button "Continue ( 381 )" at bounding box center [660, 41] width 404 height 33
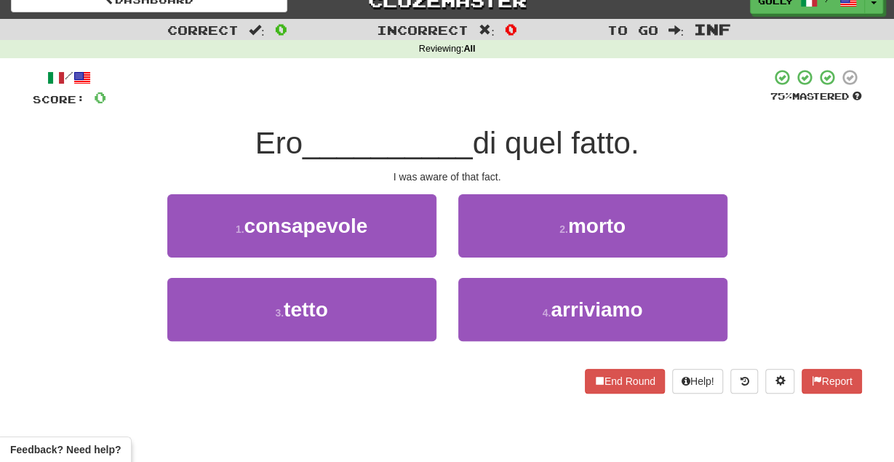
scroll to position [17, 0]
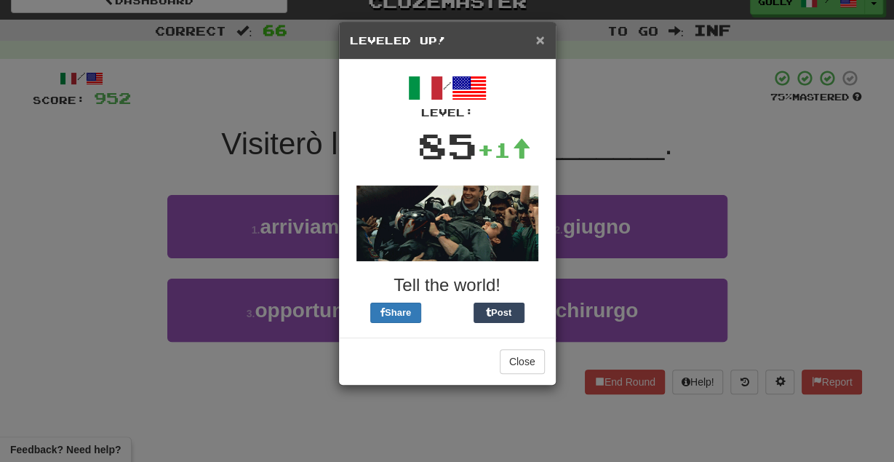
click at [539, 42] on span "×" at bounding box center [539, 39] width 9 height 17
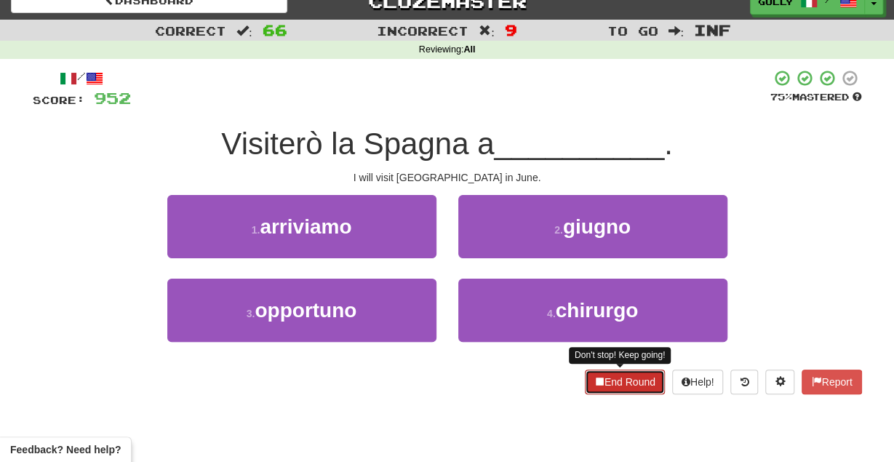
click at [615, 388] on button "End Round" at bounding box center [625, 382] width 80 height 25
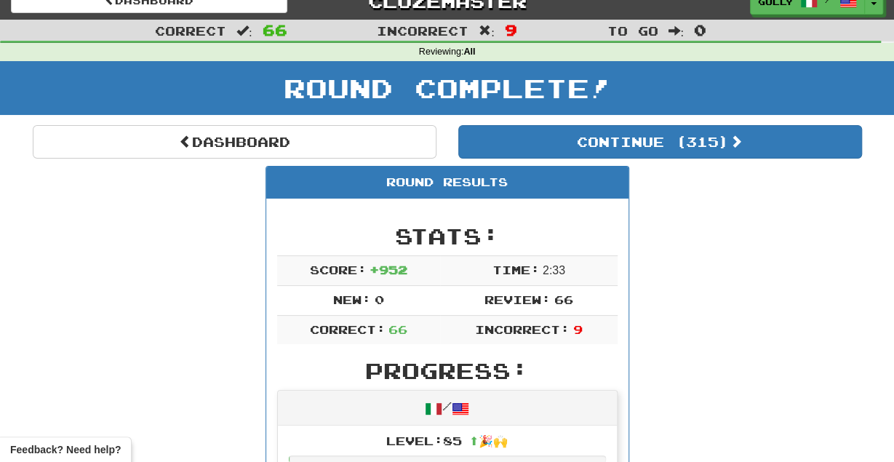
scroll to position [0, 0]
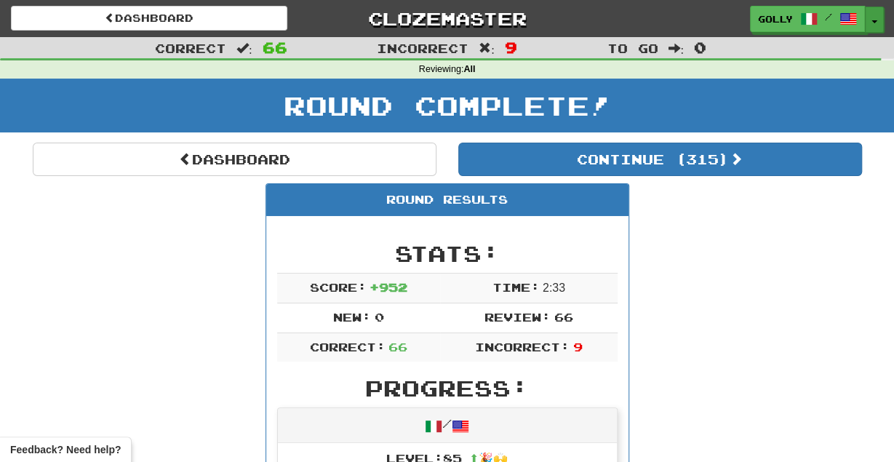
click at [870, 15] on button "Toggle Dropdown" at bounding box center [874, 20] width 19 height 26
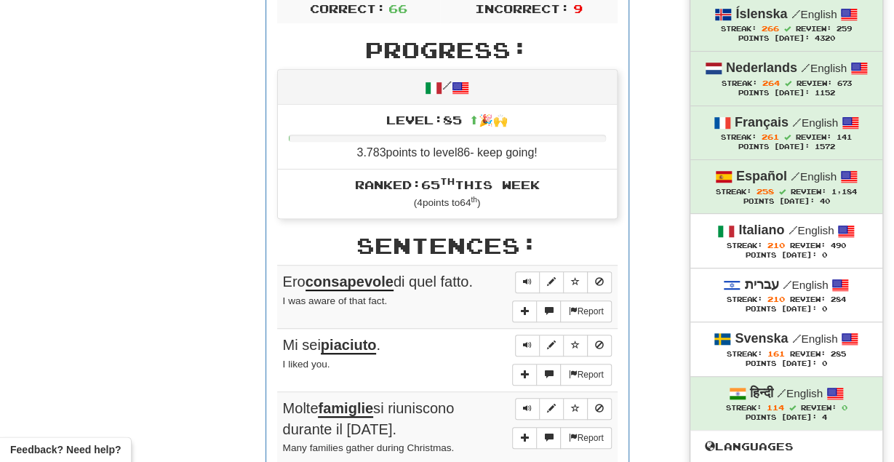
scroll to position [345, 0]
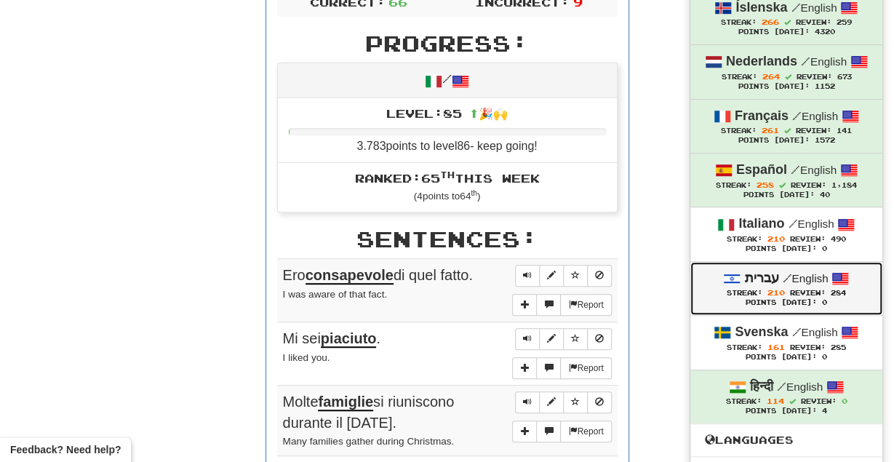
click at [772, 279] on strong "עברית" at bounding box center [761, 278] width 34 height 15
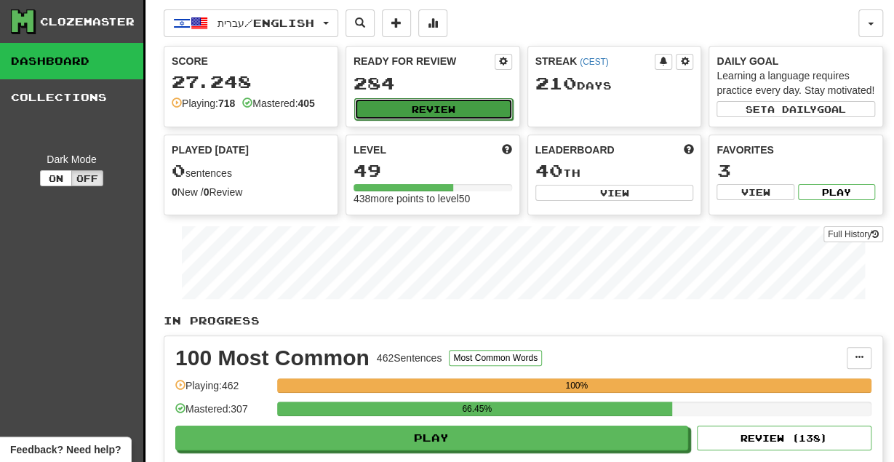
click at [449, 108] on button "Review" at bounding box center [433, 109] width 159 height 22
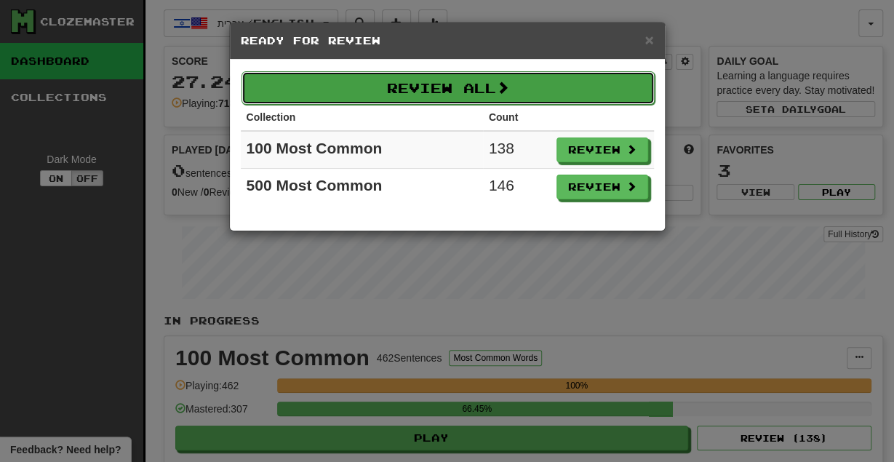
click at [439, 89] on button "Review All" at bounding box center [448, 87] width 413 height 33
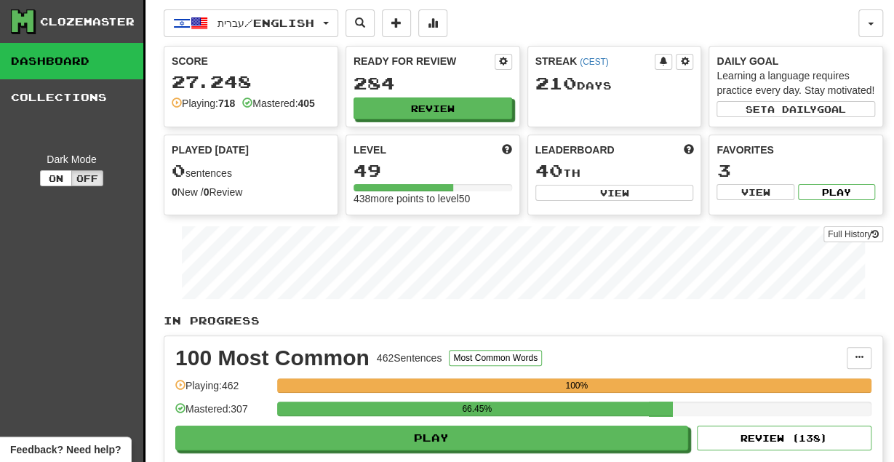
select select "********"
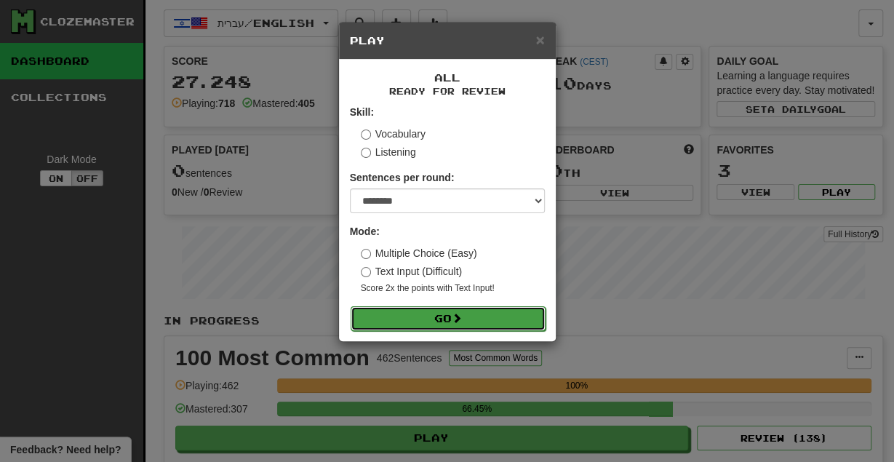
click at [403, 312] on button "Go" at bounding box center [448, 318] width 195 height 25
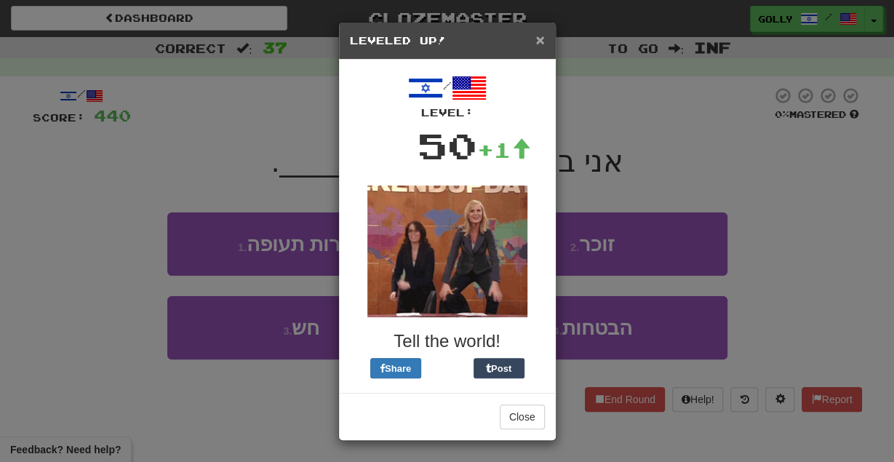
click at [538, 31] on span "×" at bounding box center [539, 39] width 9 height 17
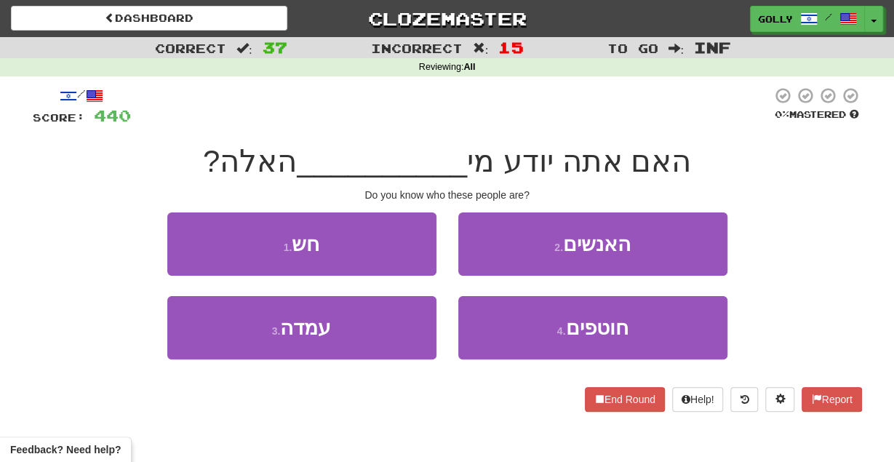
scroll to position [9, 0]
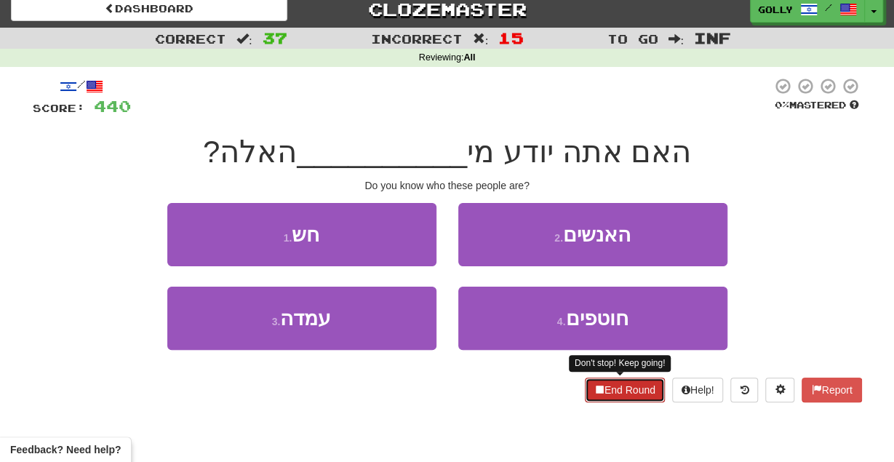
click at [594, 391] on span at bounding box center [599, 389] width 10 height 10
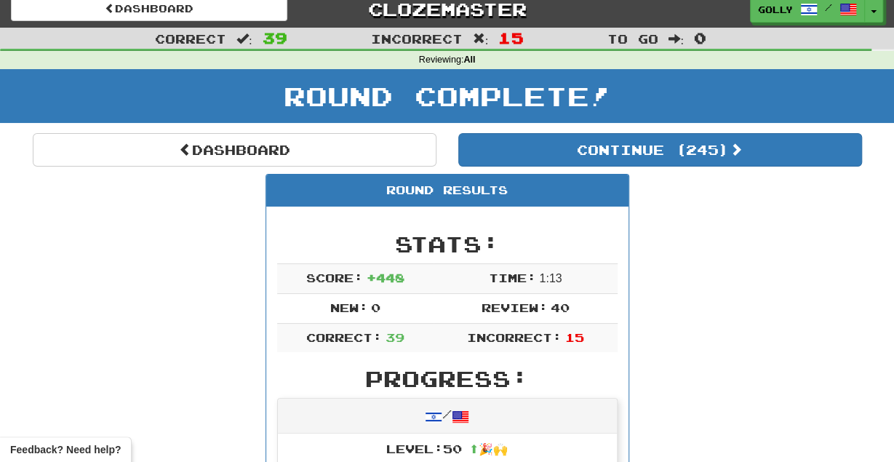
scroll to position [0, 0]
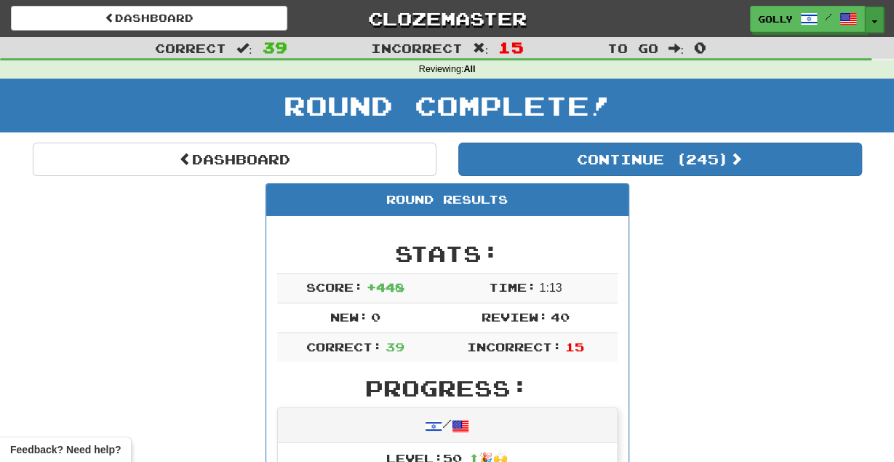
click at [871, 20] on button "Toggle Dropdown" at bounding box center [874, 20] width 19 height 26
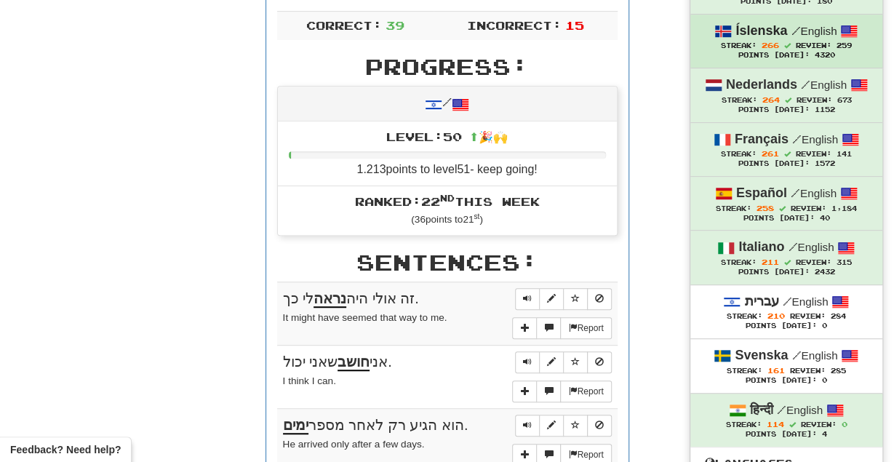
scroll to position [326, 0]
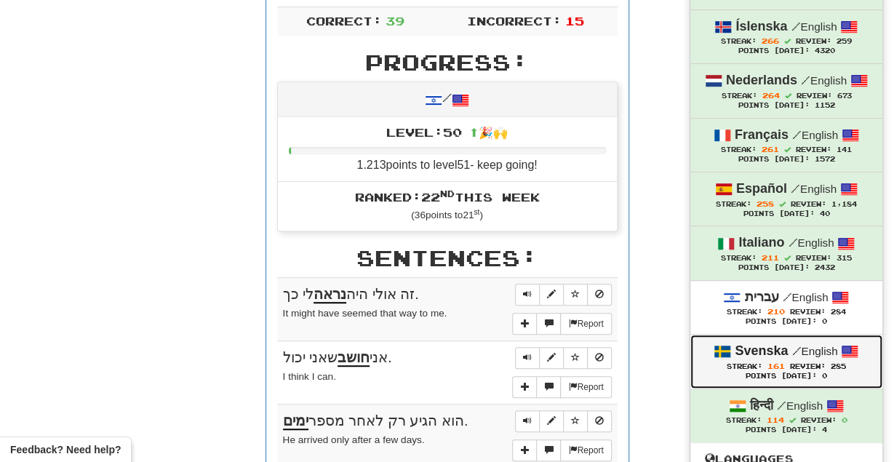
click at [767, 367] on span "161" at bounding box center [775, 366] width 17 height 9
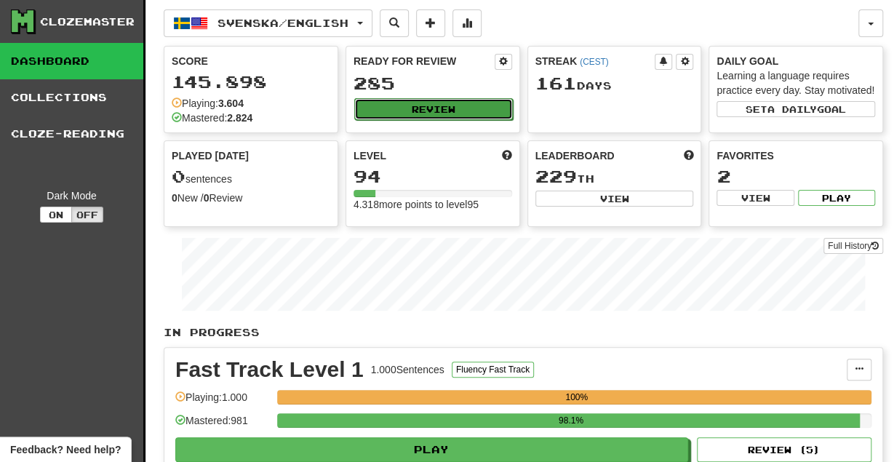
click at [432, 102] on button "Review" at bounding box center [433, 109] width 159 height 22
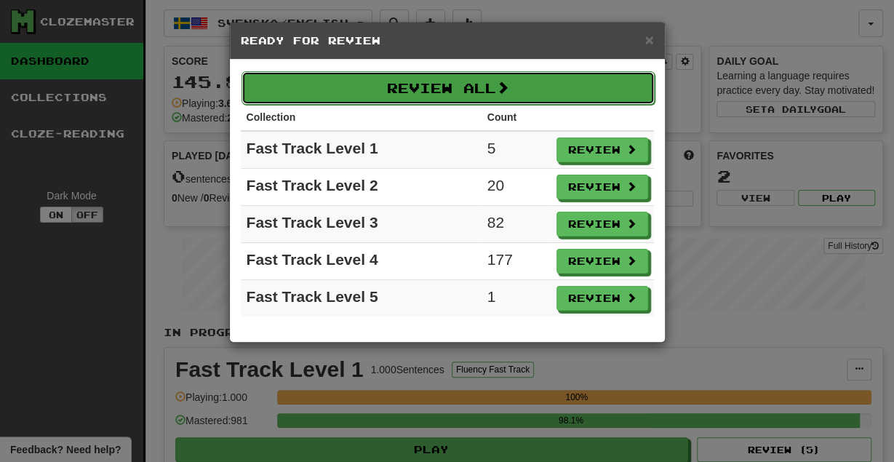
click at [440, 93] on button "Review All" at bounding box center [448, 87] width 413 height 33
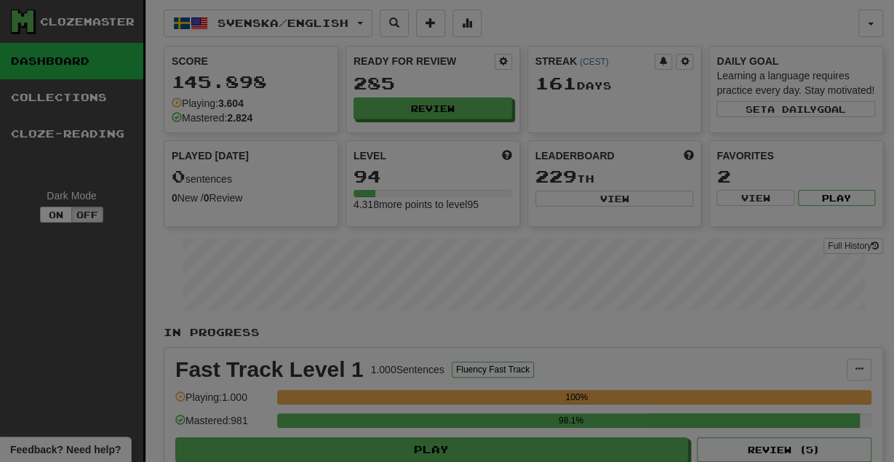
select select "********"
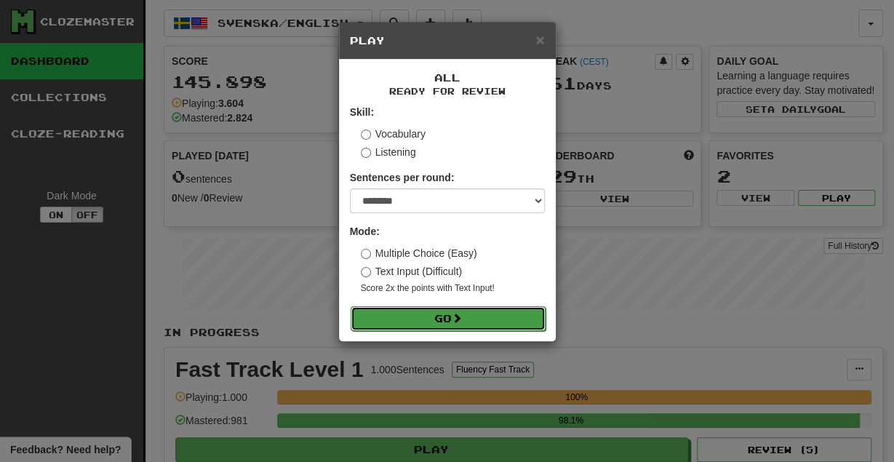
click at [434, 315] on button "Go" at bounding box center [448, 318] width 195 height 25
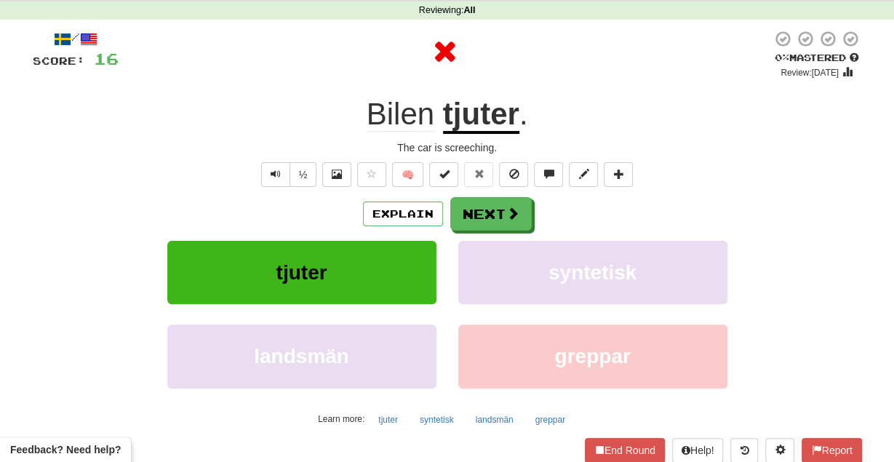
scroll to position [57, 0]
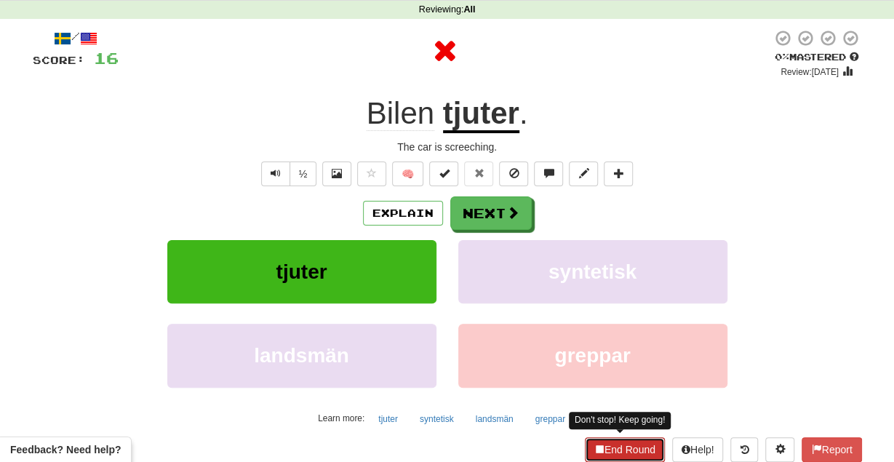
click at [625, 443] on button "End Round" at bounding box center [625, 449] width 80 height 25
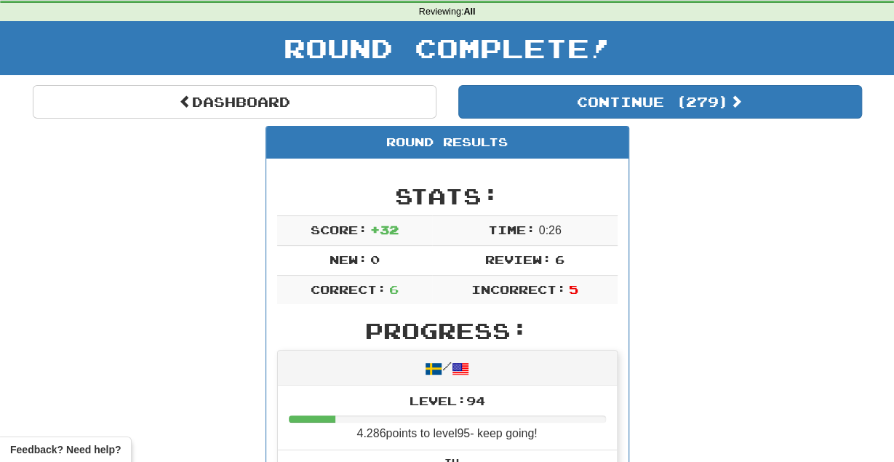
scroll to position [0, 0]
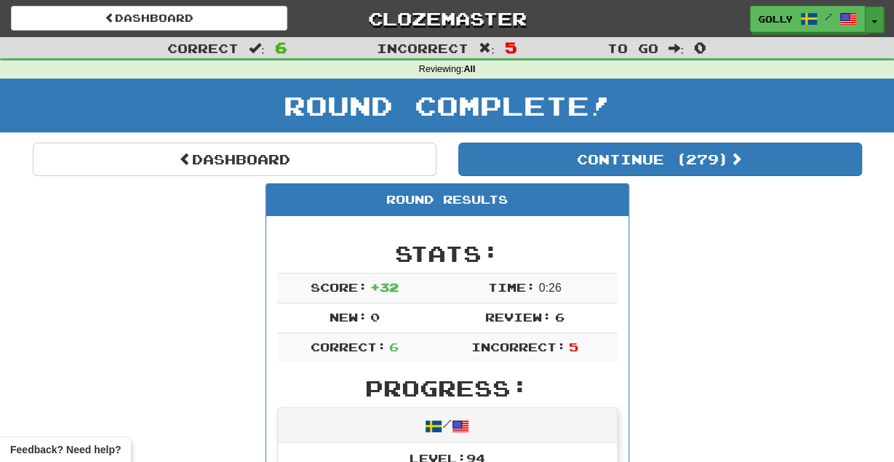
click at [873, 23] on span "button" at bounding box center [874, 21] width 6 height 3
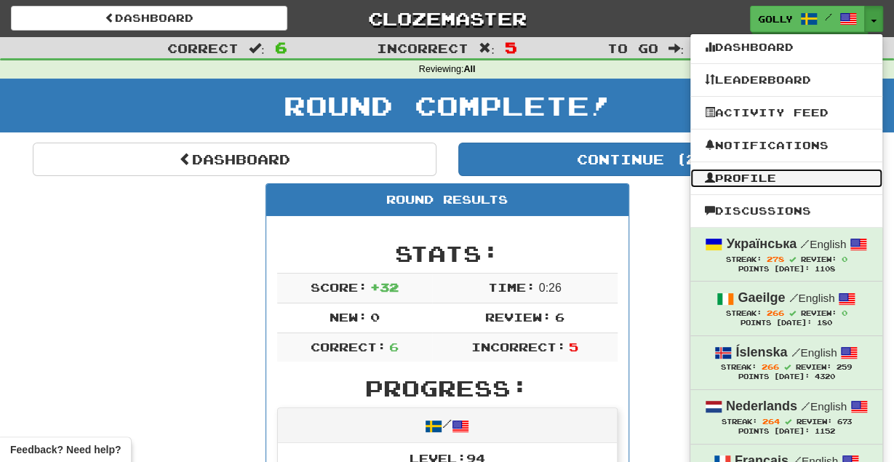
click at [753, 177] on link "Profile" at bounding box center [786, 178] width 192 height 19
